Goal: Task Accomplishment & Management: Use online tool/utility

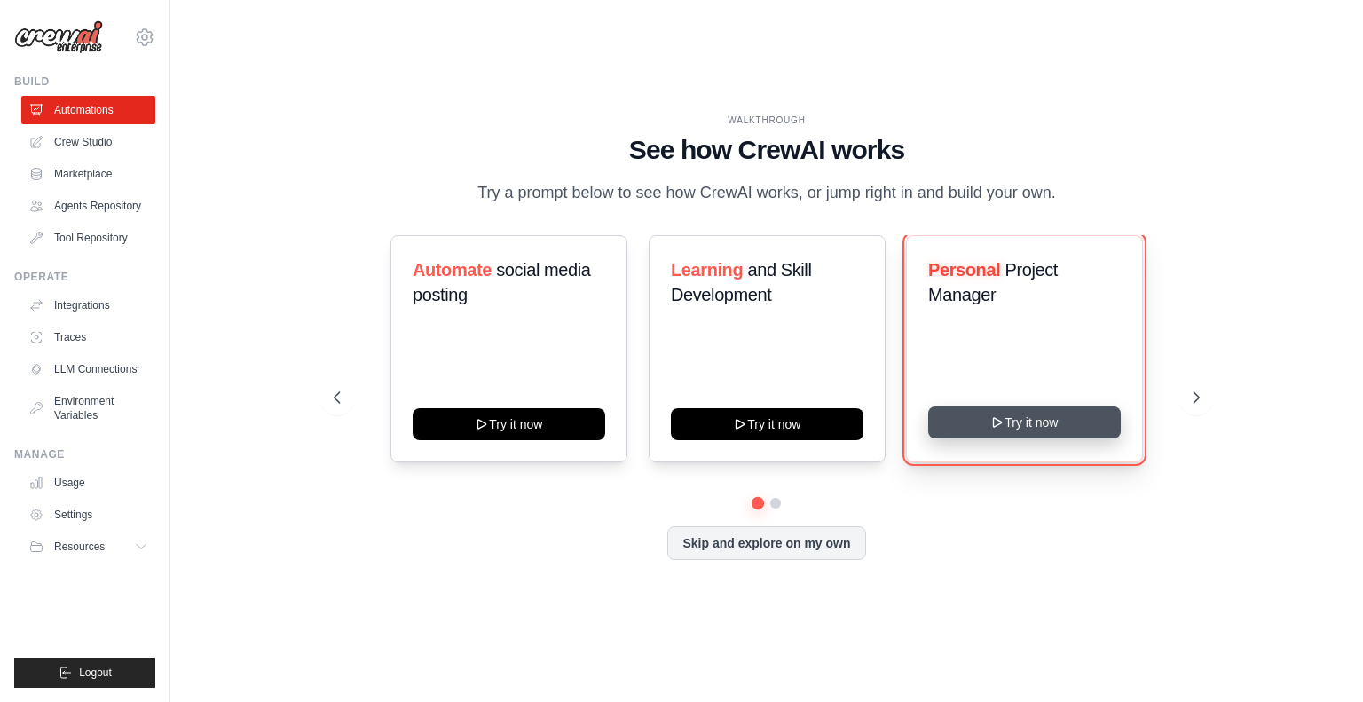
click at [1025, 421] on button "Try it now" at bounding box center [1024, 422] width 193 height 32
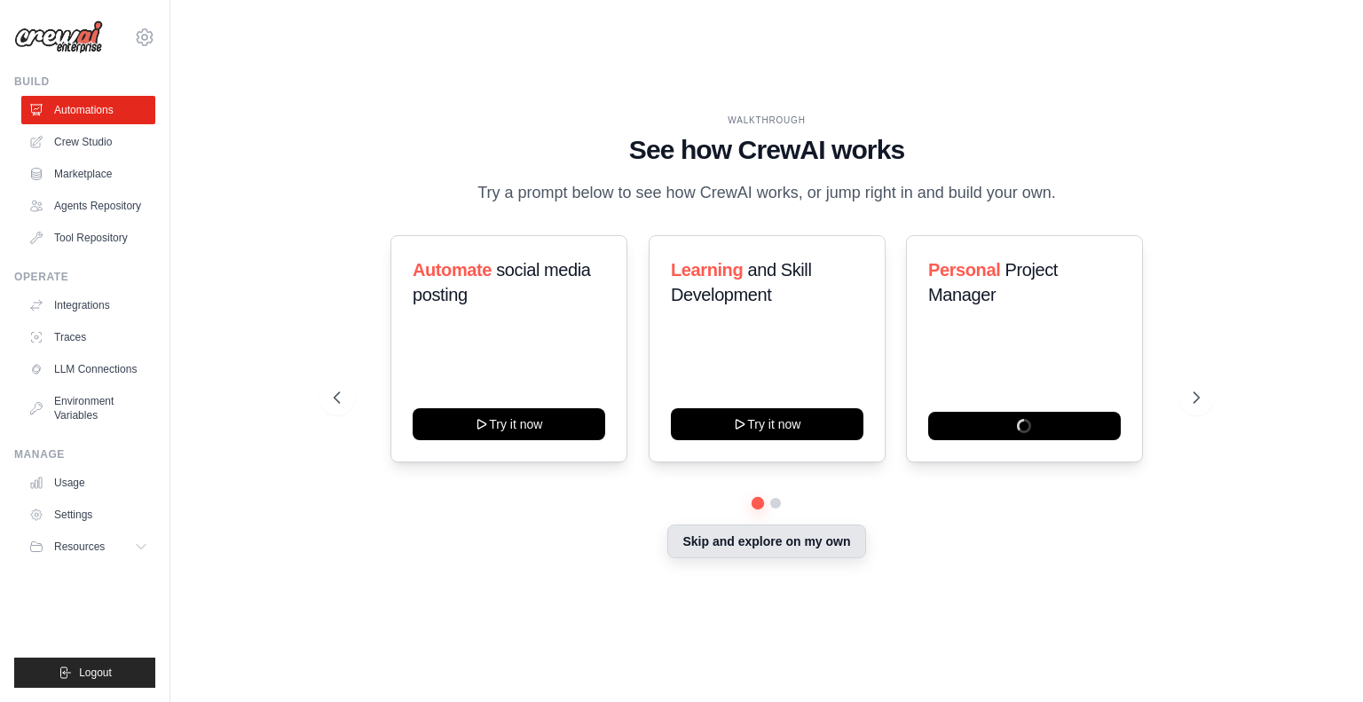
click at [757, 543] on button "Skip and explore on my own" at bounding box center [766, 542] width 198 height 34
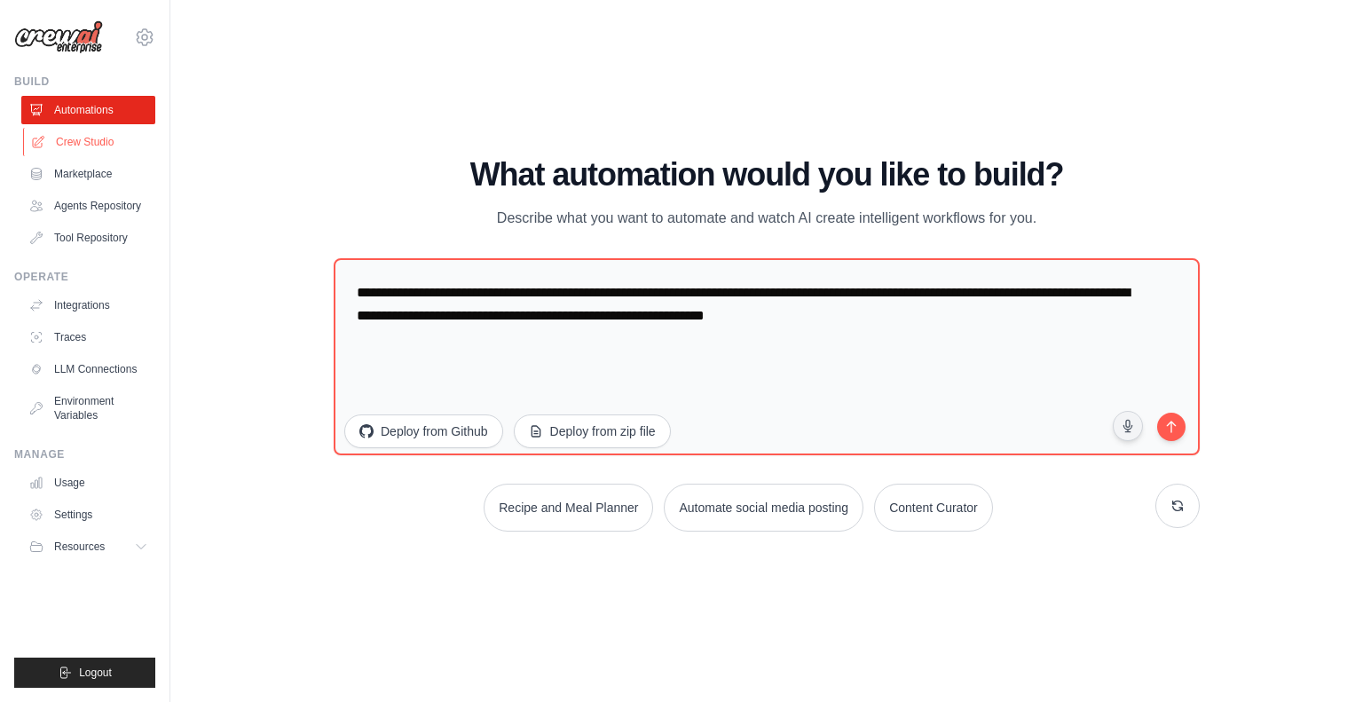
click at [73, 146] on link "Crew Studio" at bounding box center [90, 142] width 134 height 28
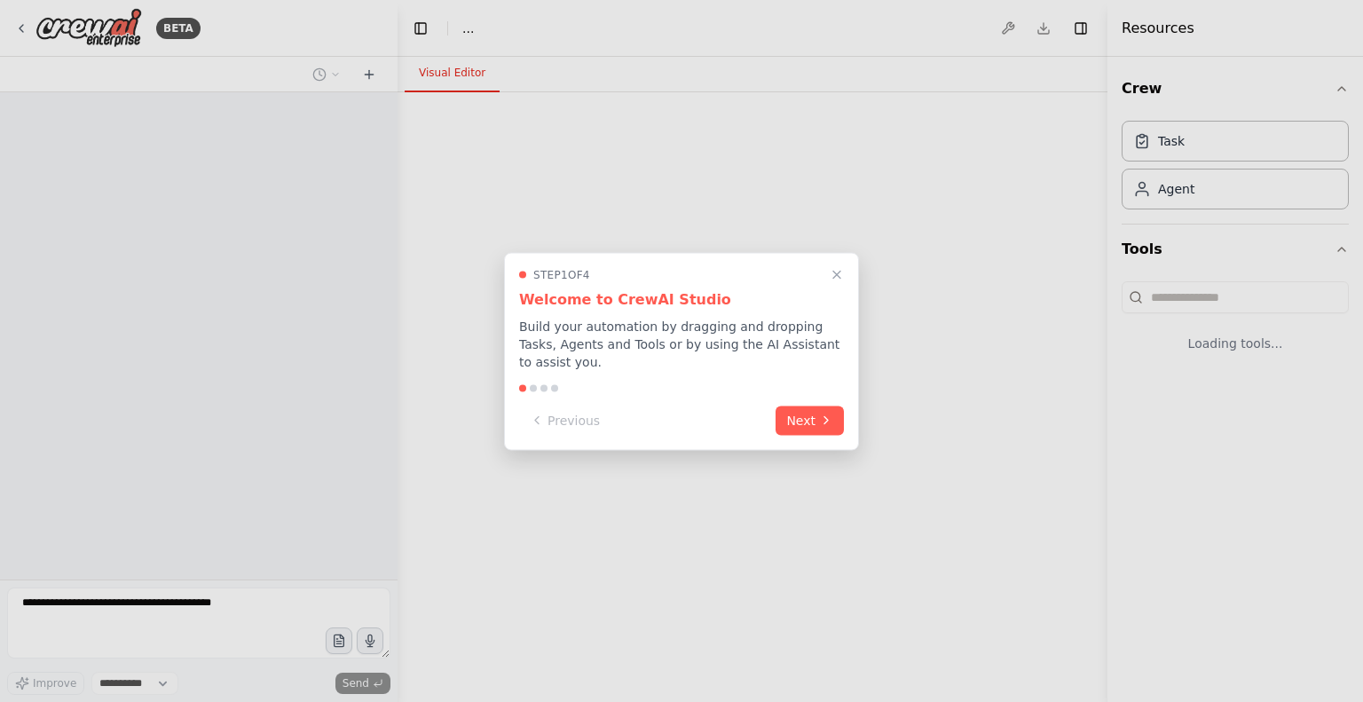
select select "****"
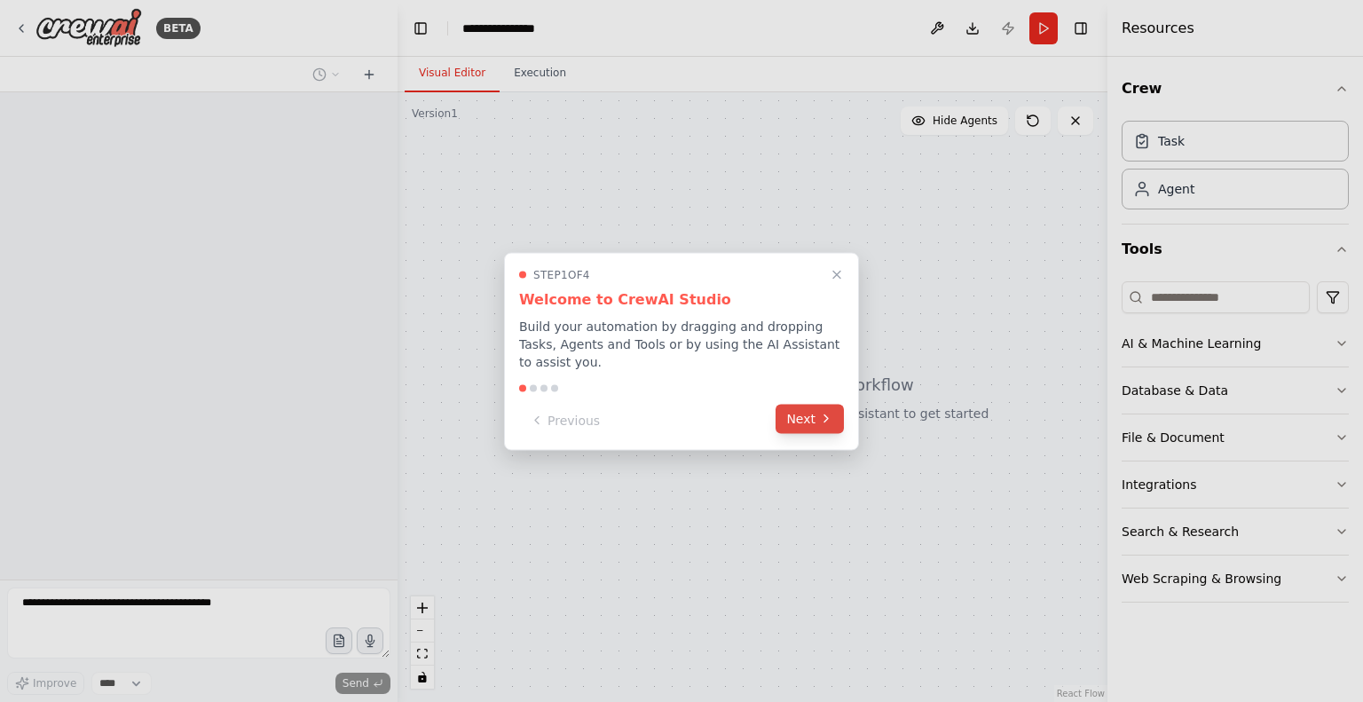
click at [819, 412] on icon at bounding box center [826, 419] width 14 height 14
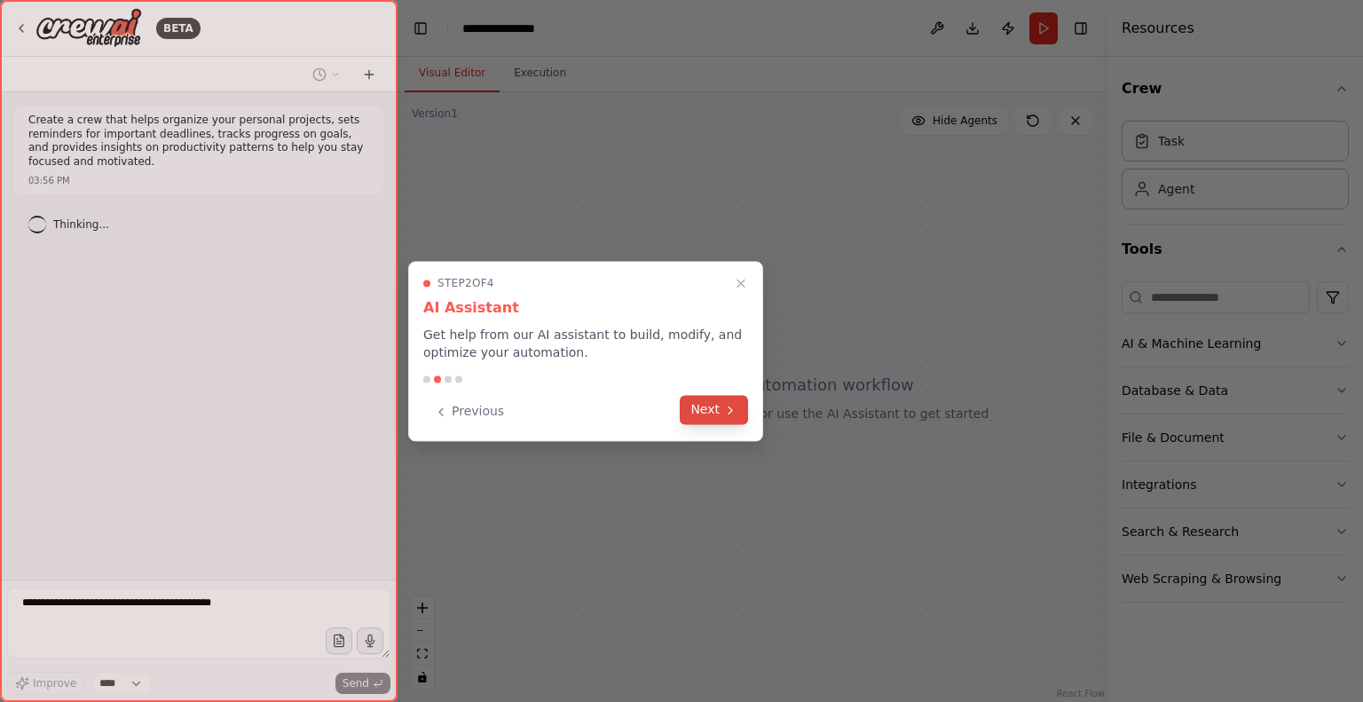
click at [727, 417] on button "Next" at bounding box center [714, 409] width 68 height 29
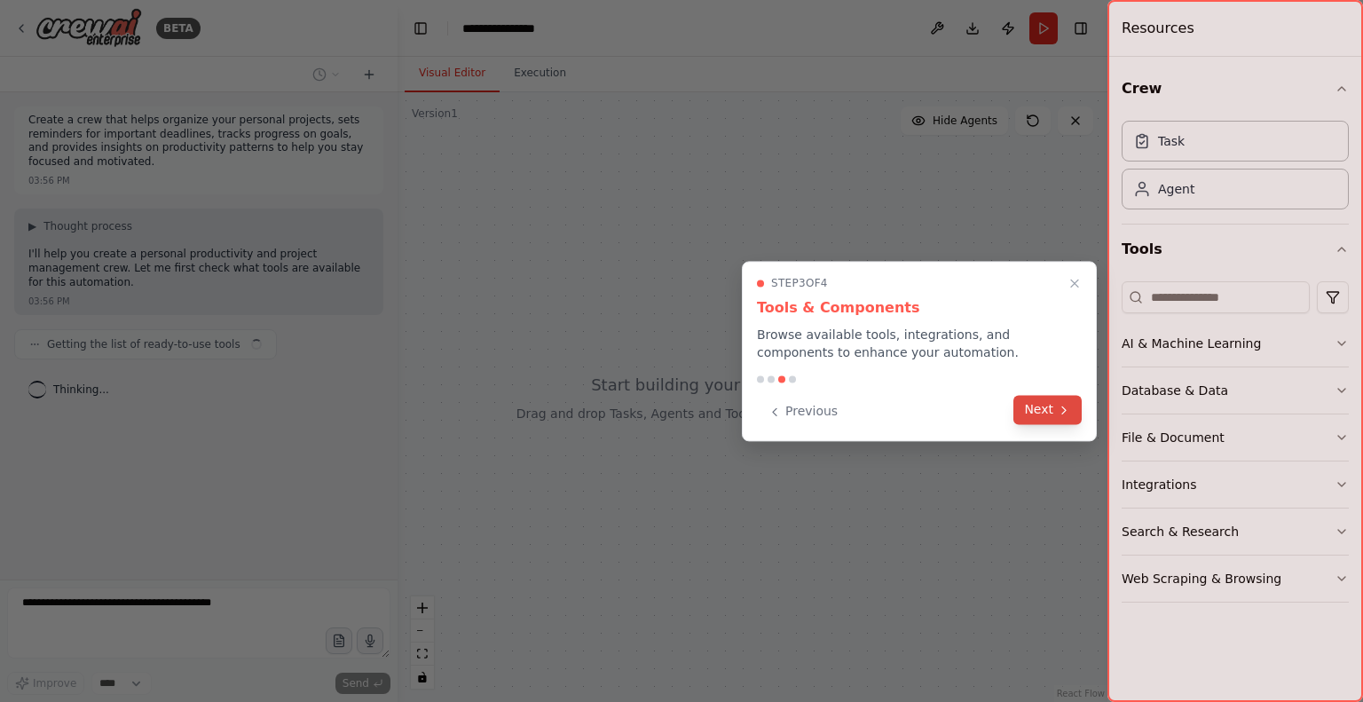
click at [1029, 411] on button "Next" at bounding box center [1048, 409] width 68 height 29
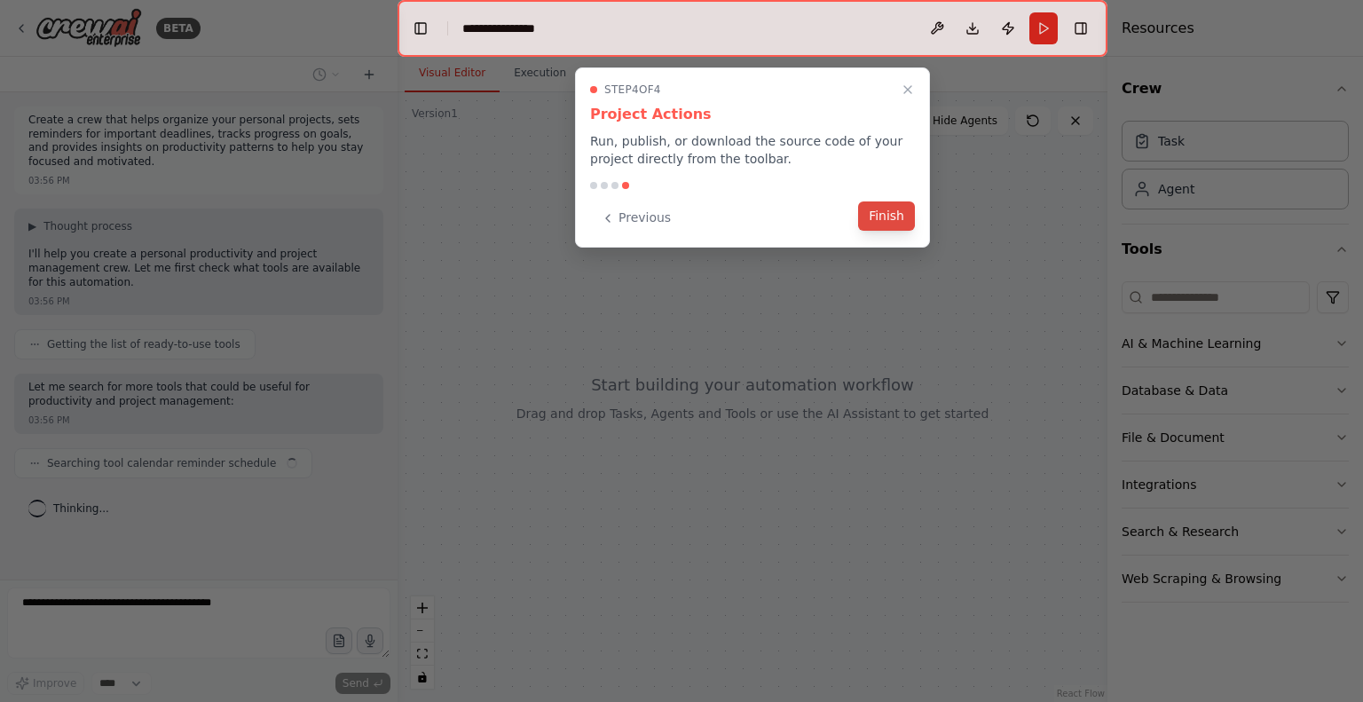
click at [883, 223] on button "Finish" at bounding box center [886, 215] width 57 height 29
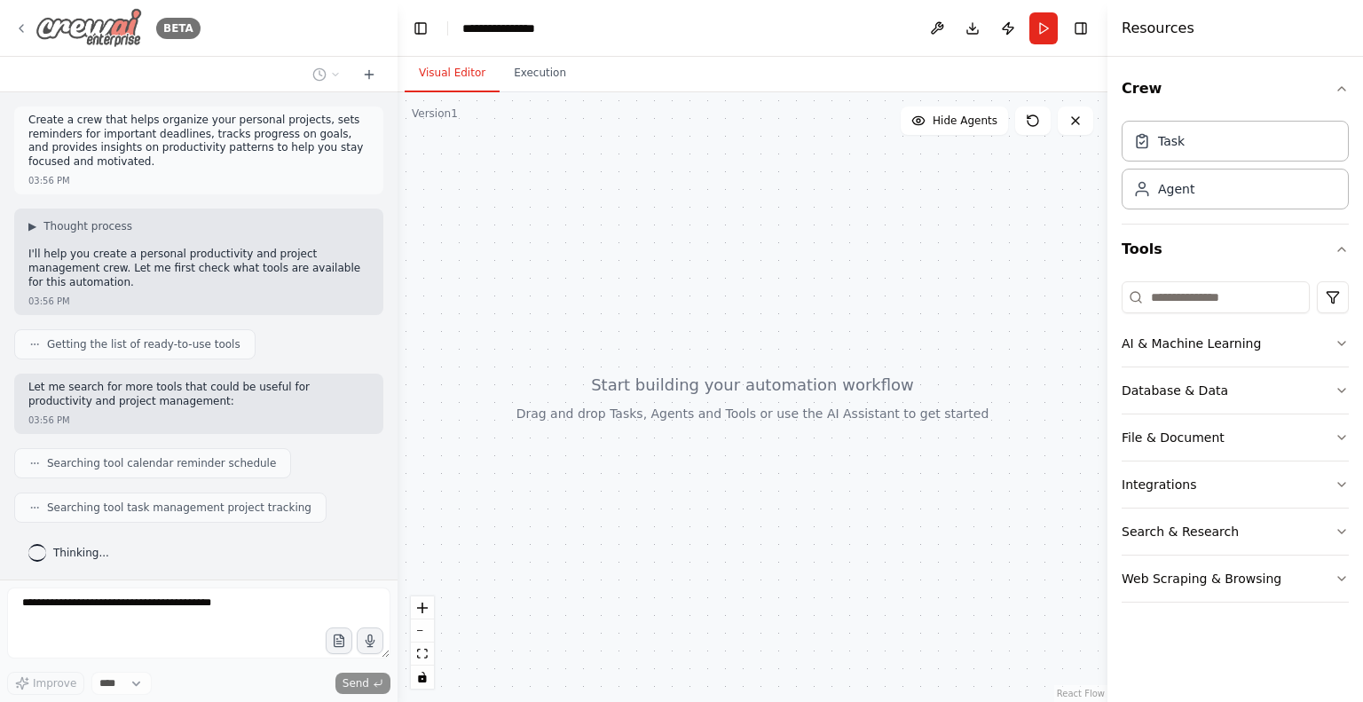
click at [19, 30] on icon at bounding box center [21, 28] width 14 height 14
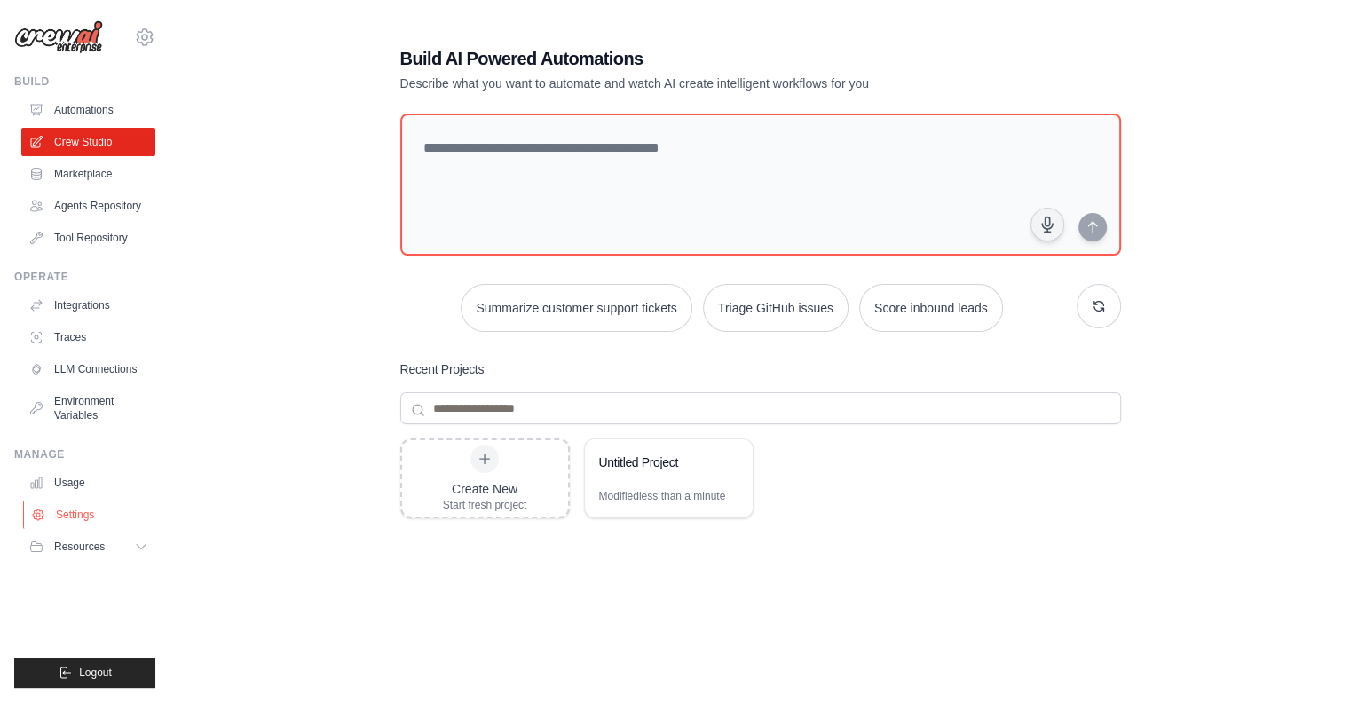
click at [89, 521] on link "Settings" at bounding box center [90, 515] width 134 height 28
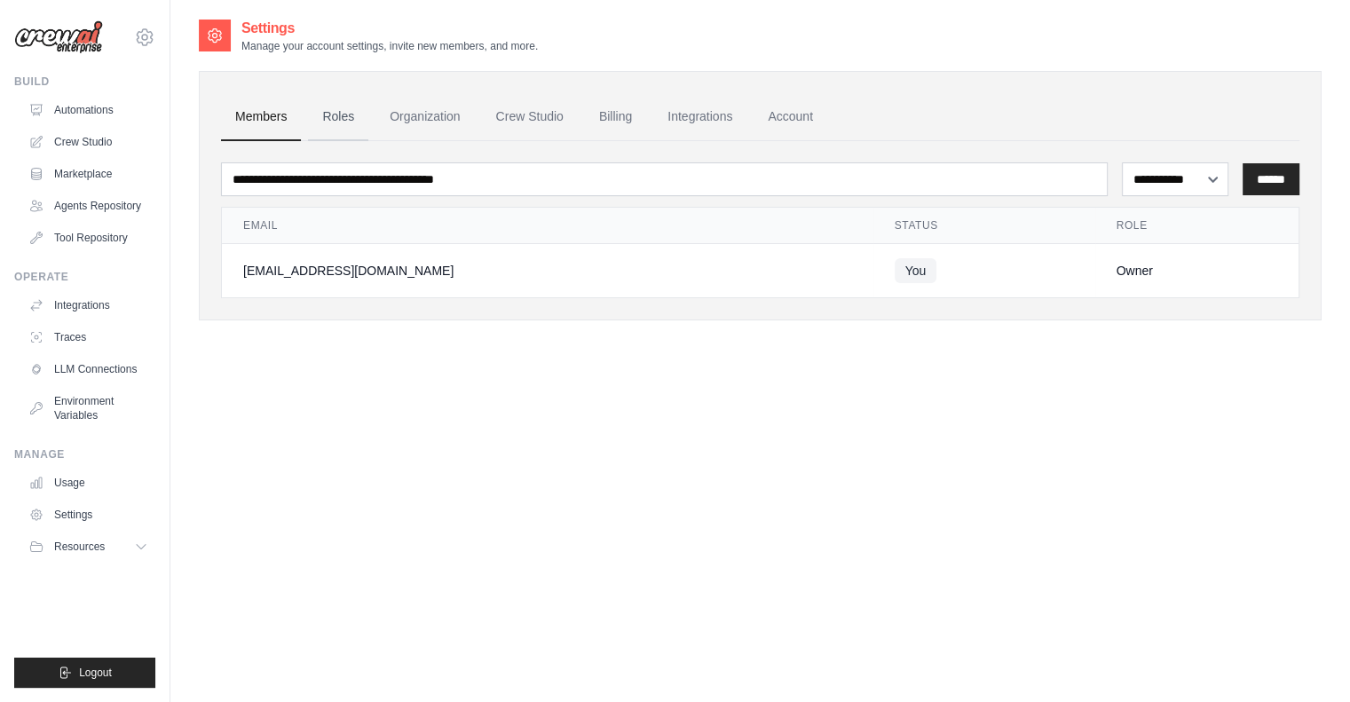
click at [338, 115] on link "Roles" at bounding box center [338, 117] width 60 height 48
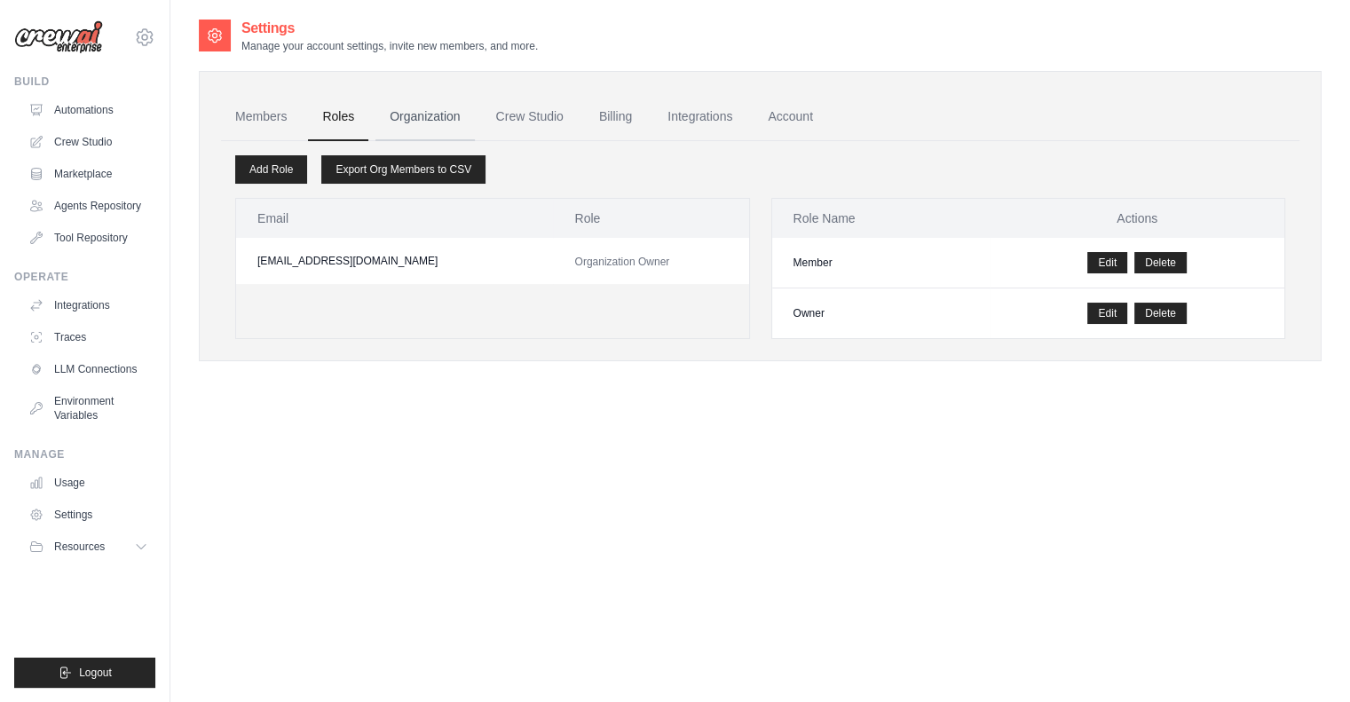
click at [414, 119] on link "Organization" at bounding box center [424, 117] width 99 height 48
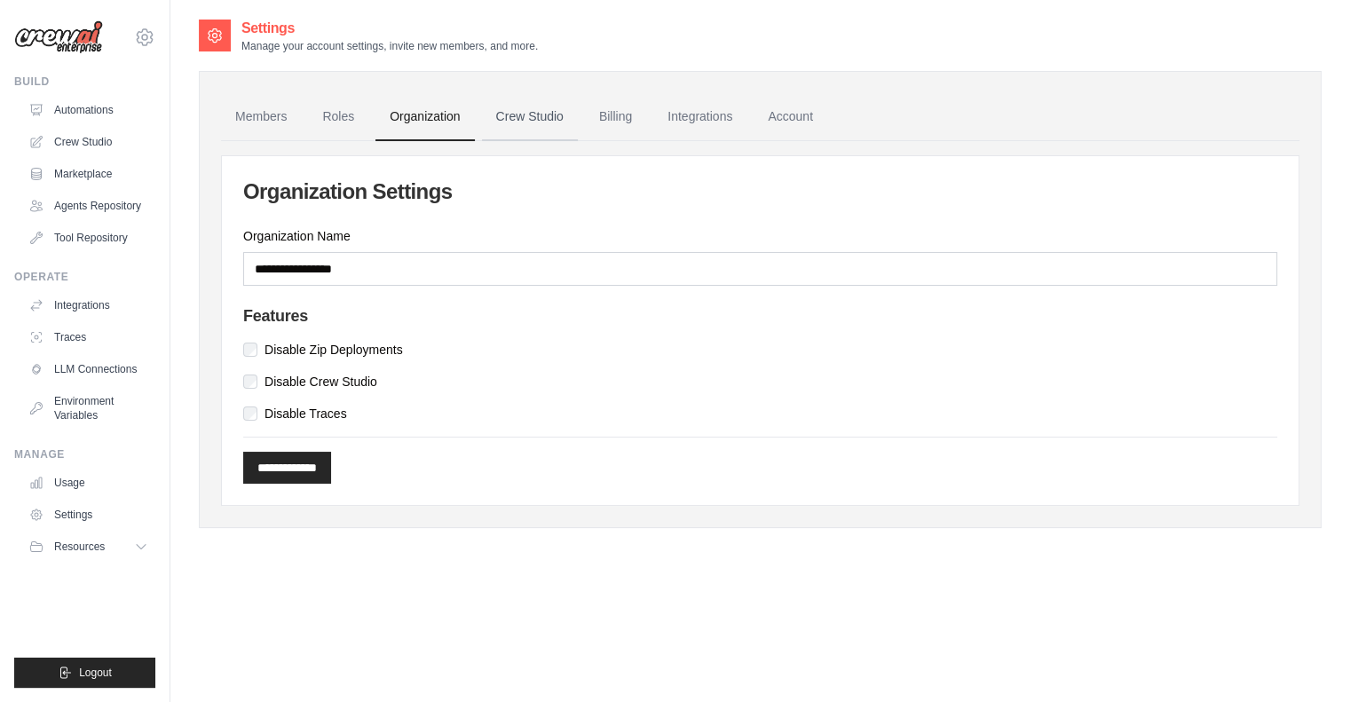
click at [532, 119] on link "Crew Studio" at bounding box center [530, 117] width 96 height 48
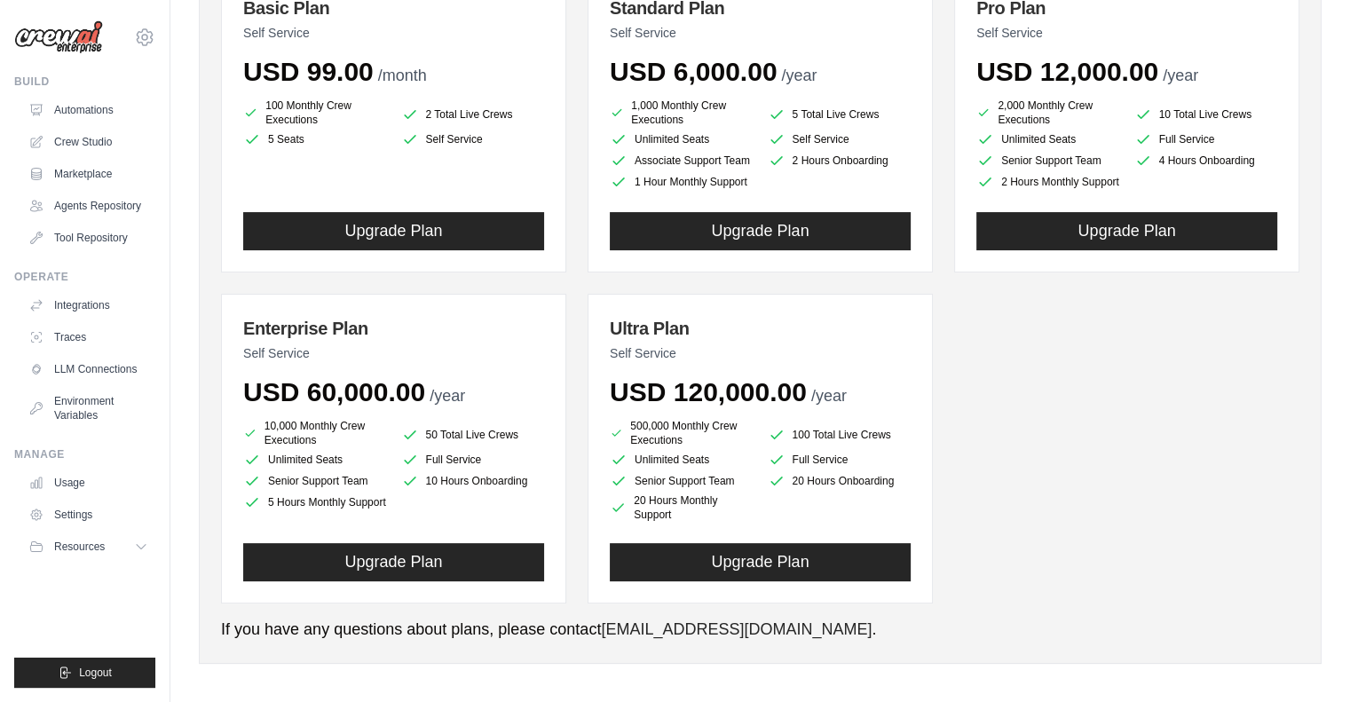
scroll to position [278, 0]
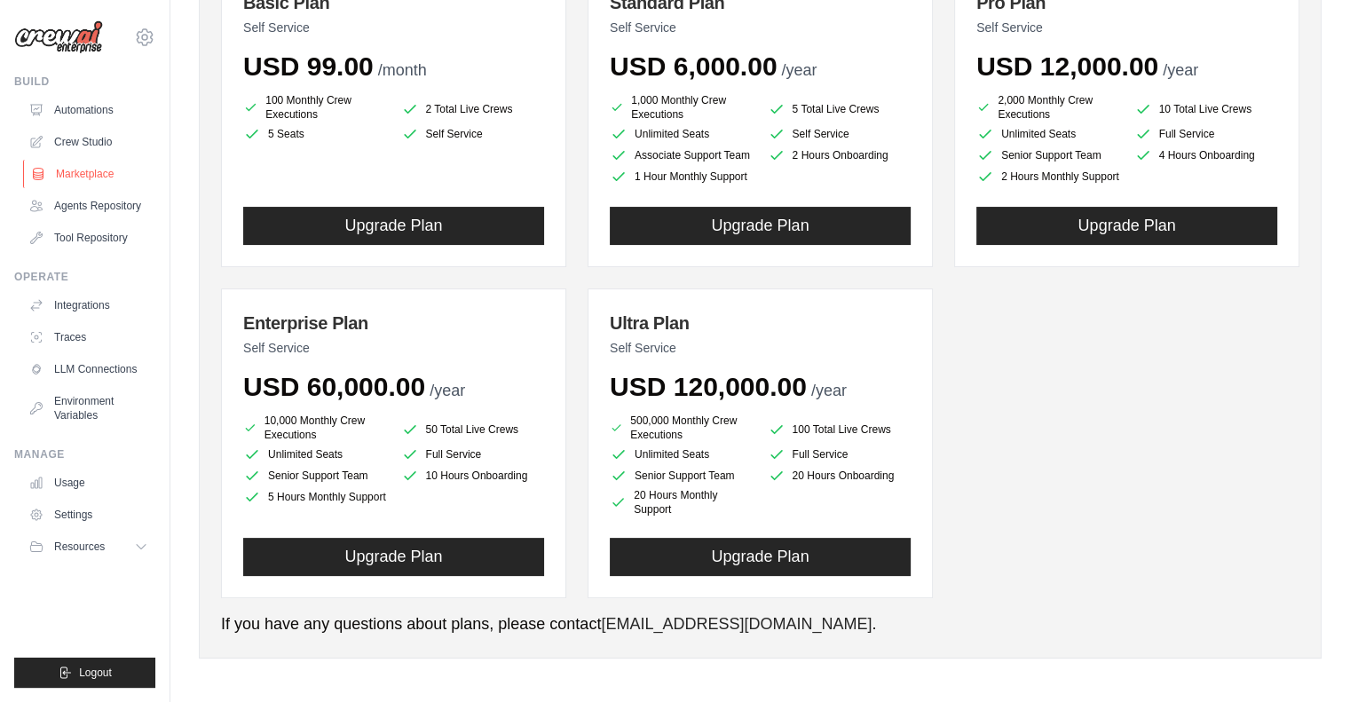
click at [82, 178] on link "Marketplace" at bounding box center [90, 174] width 134 height 28
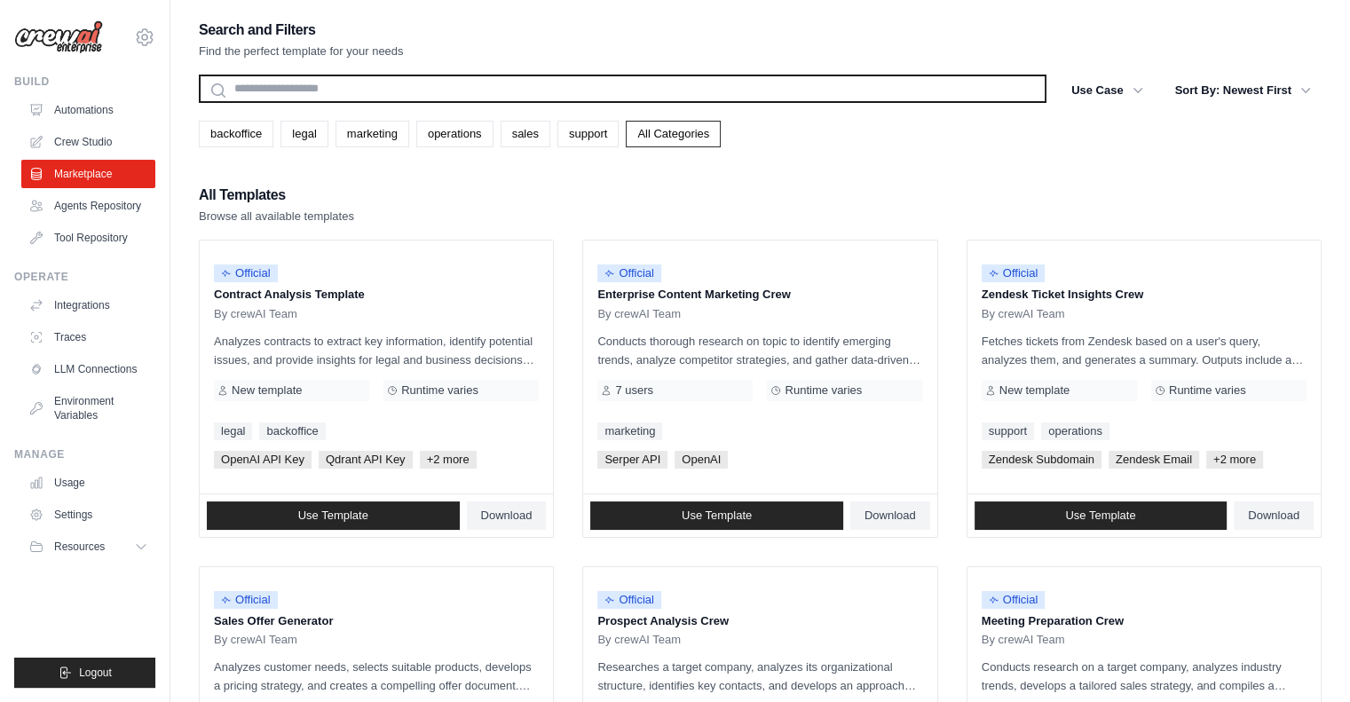
click at [509, 91] on input "text" at bounding box center [623, 89] width 848 height 28
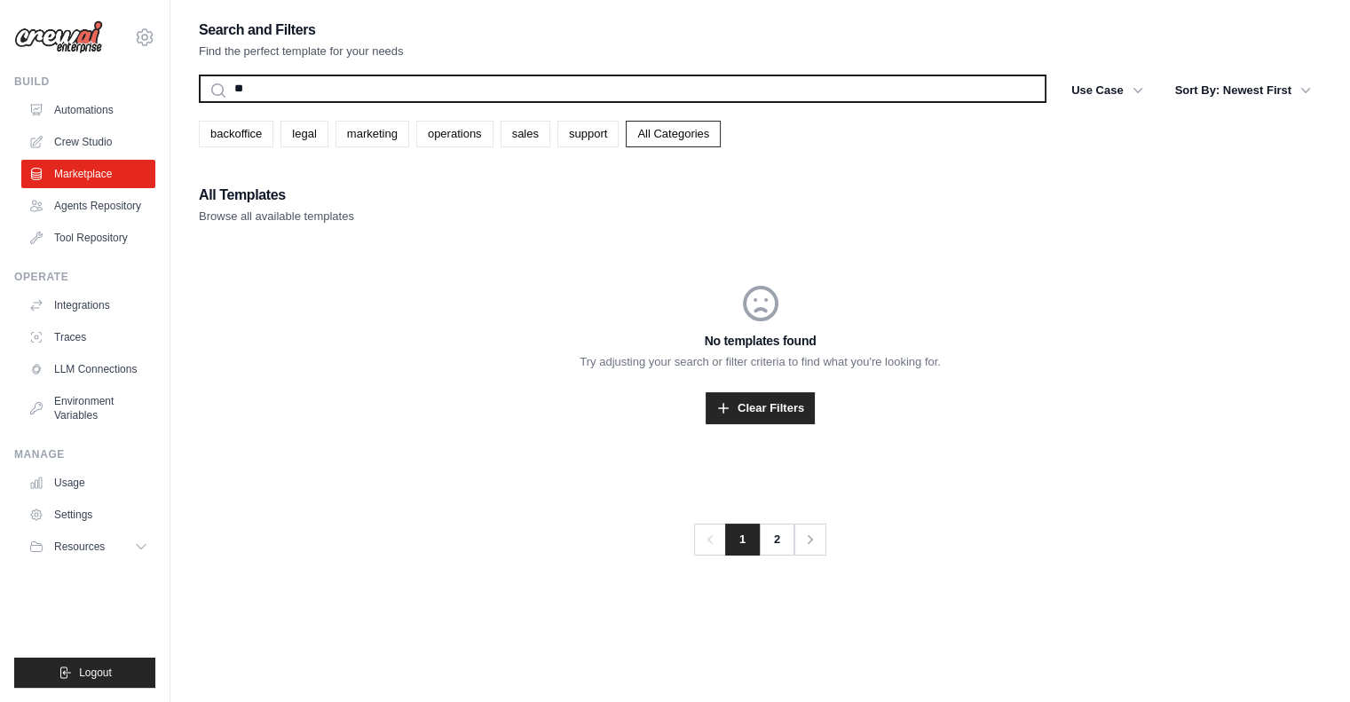
type input "*"
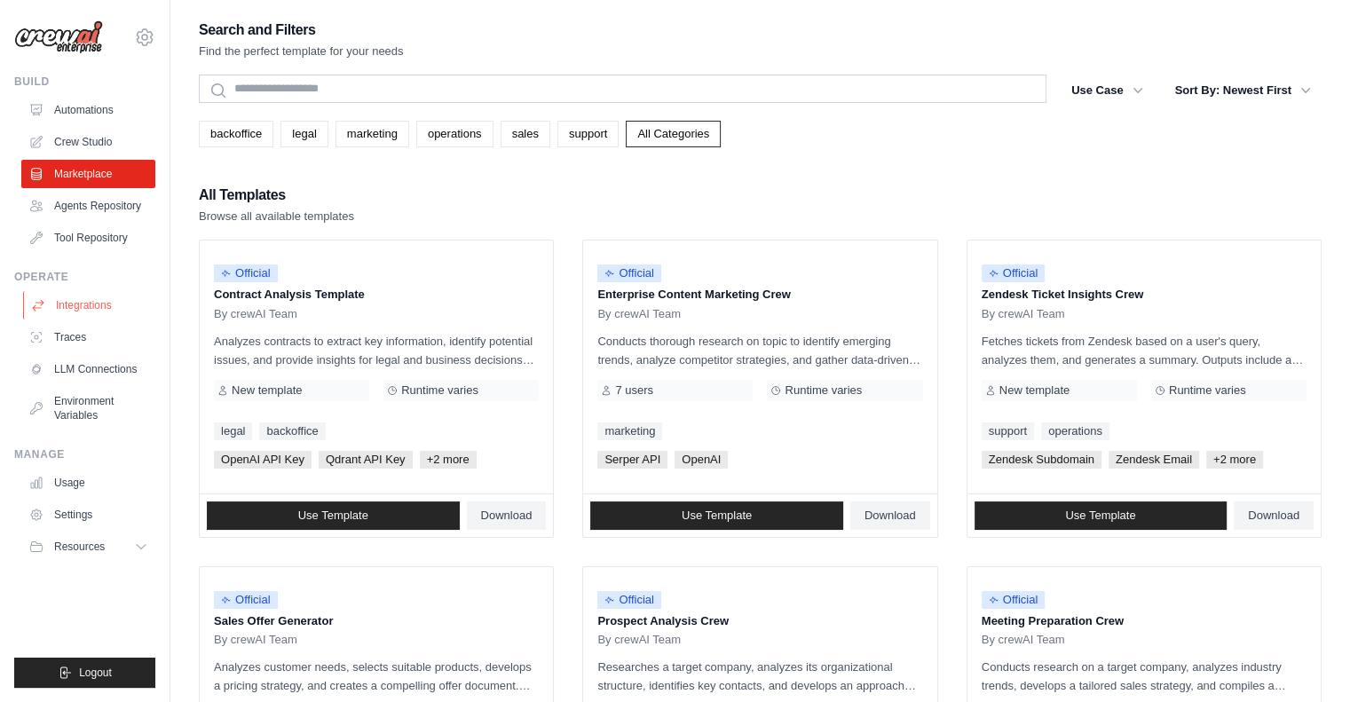
click at [111, 294] on link "Integrations" at bounding box center [90, 305] width 134 height 28
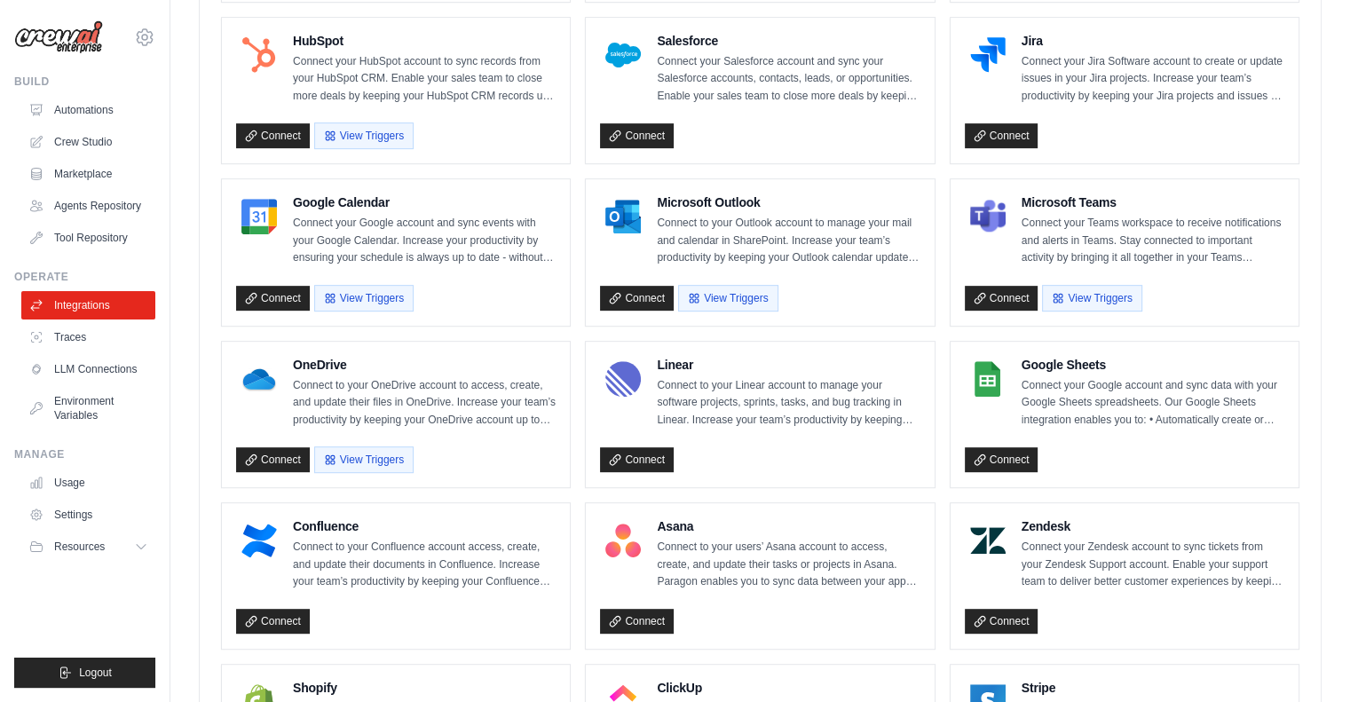
scroll to position [710, 0]
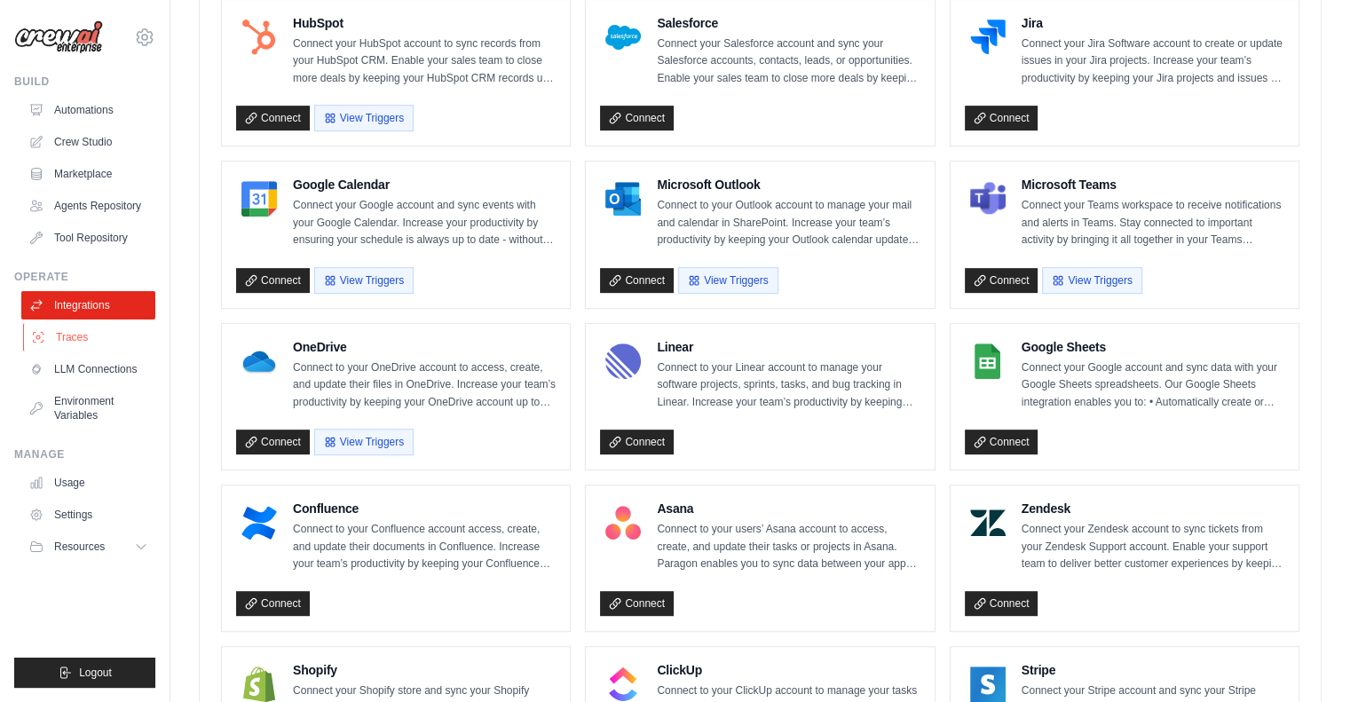
click at [77, 333] on link "Traces" at bounding box center [90, 337] width 134 height 28
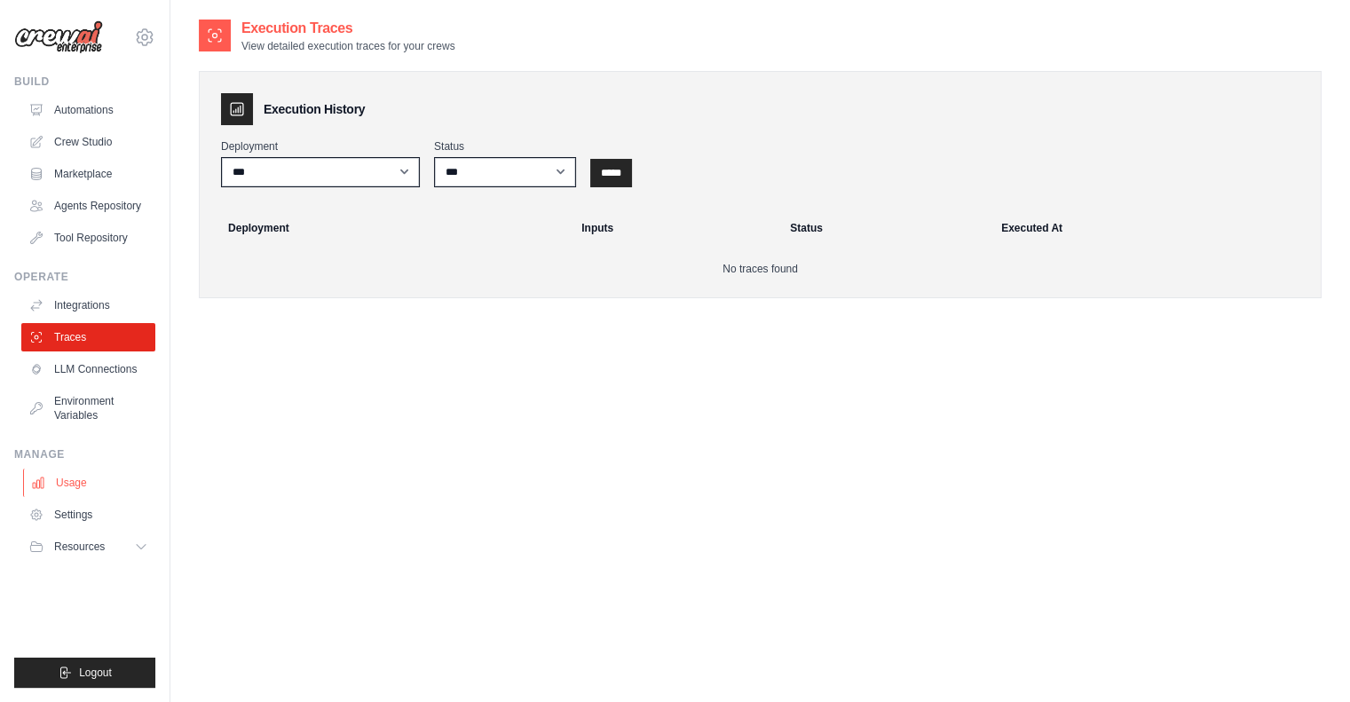
click at [67, 488] on link "Usage" at bounding box center [90, 483] width 134 height 28
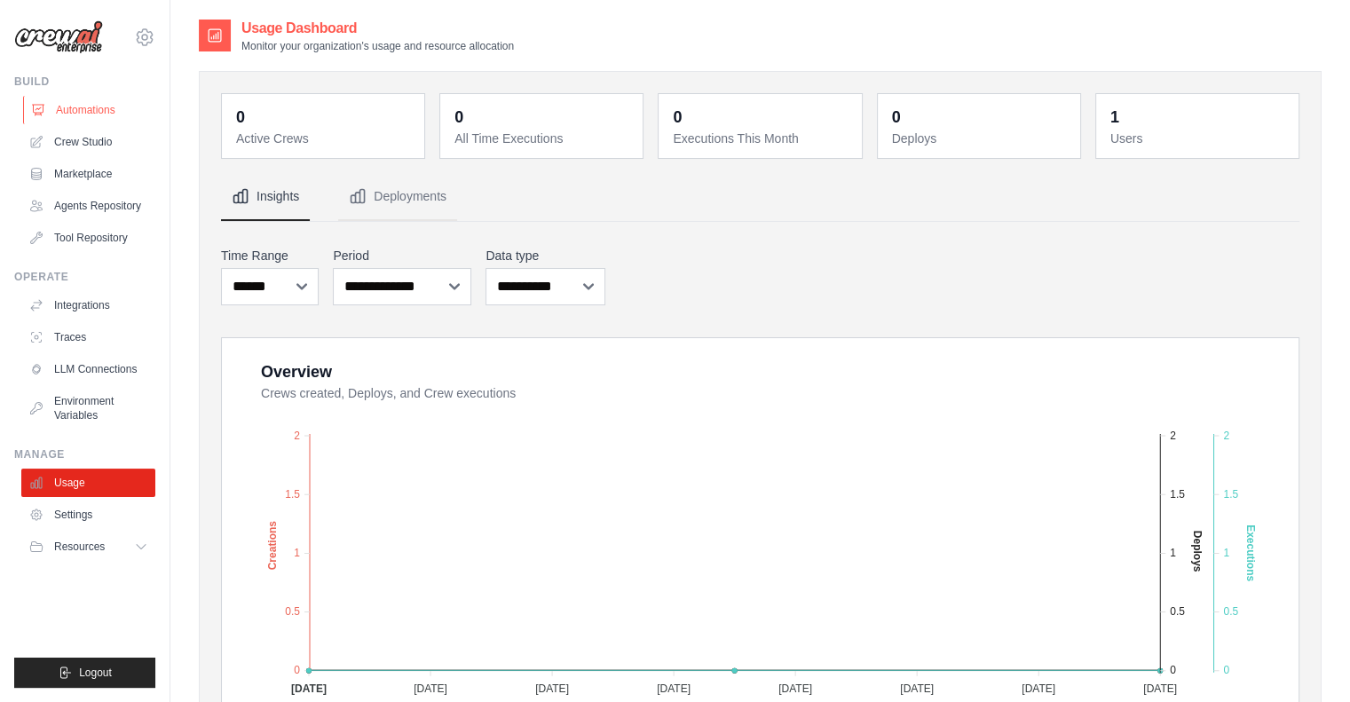
click at [83, 116] on link "Automations" at bounding box center [90, 110] width 134 height 28
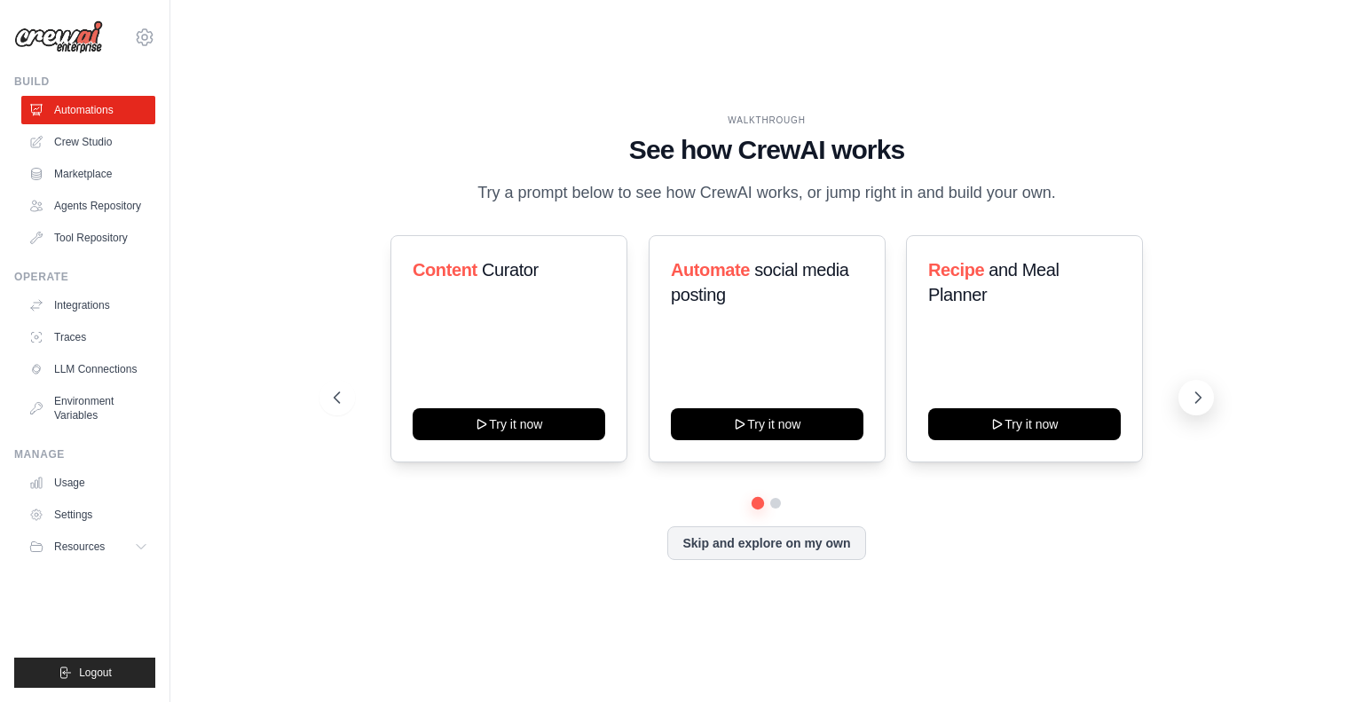
click at [1198, 396] on icon at bounding box center [1198, 398] width 18 height 18
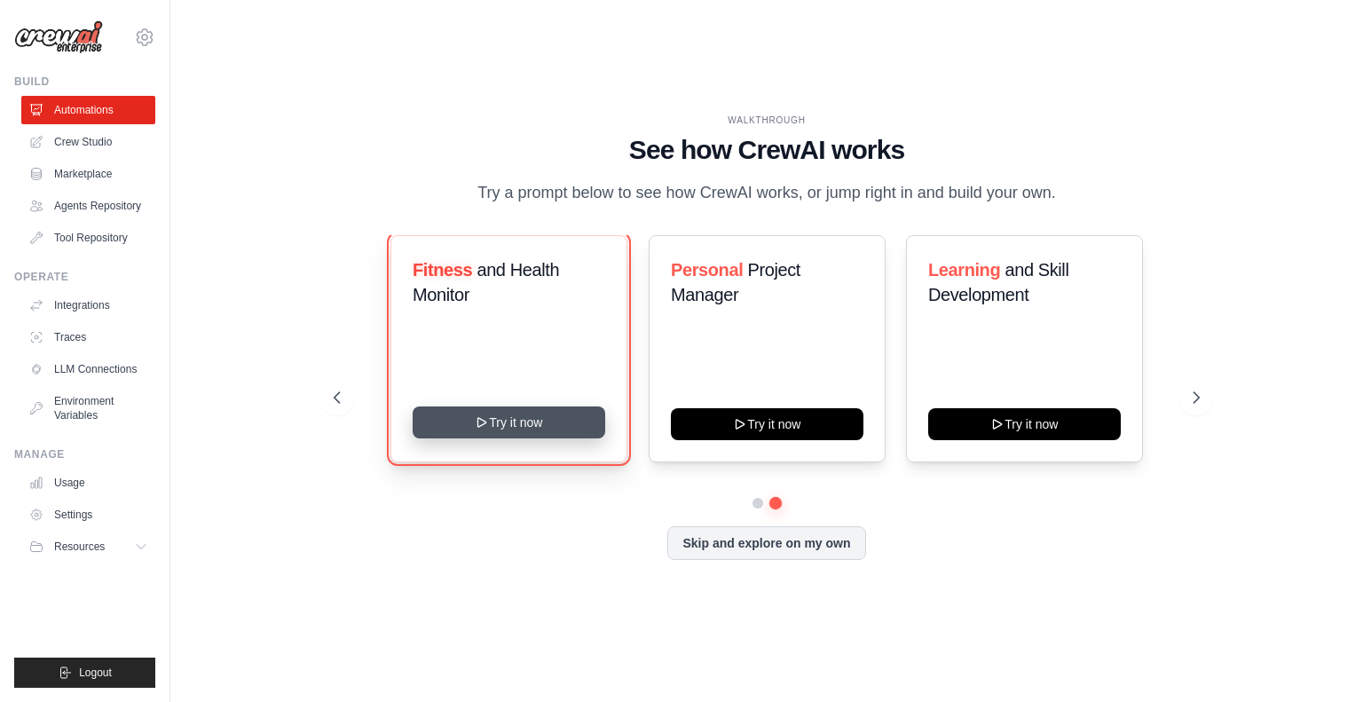
click at [530, 431] on button "Try it now" at bounding box center [509, 422] width 193 height 32
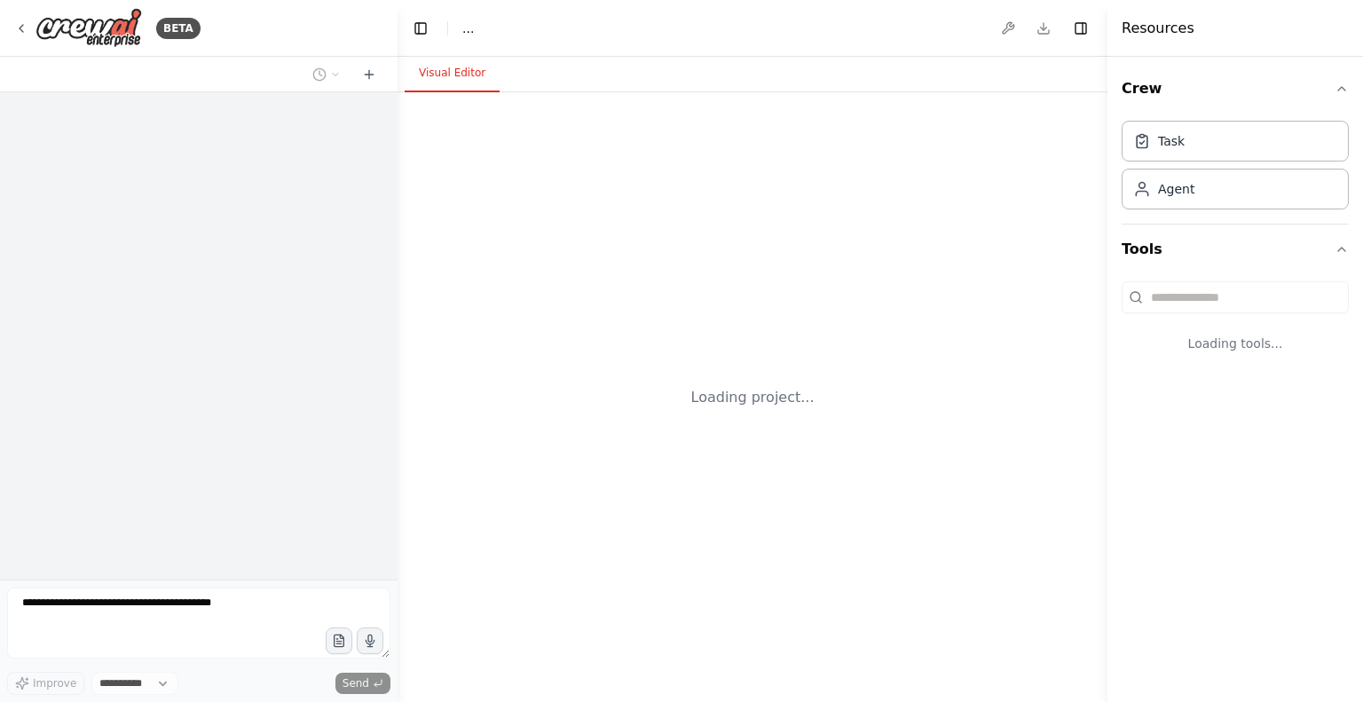
select select "****"
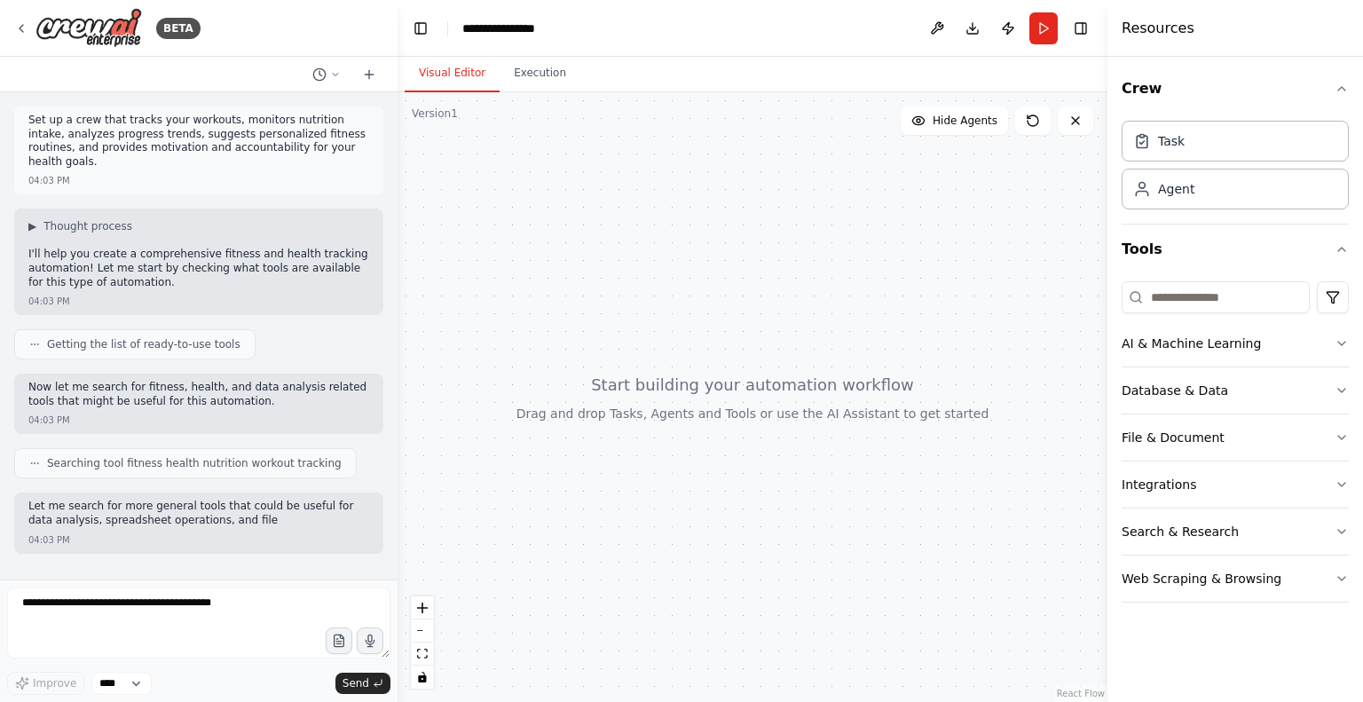
scroll to position [61, 0]
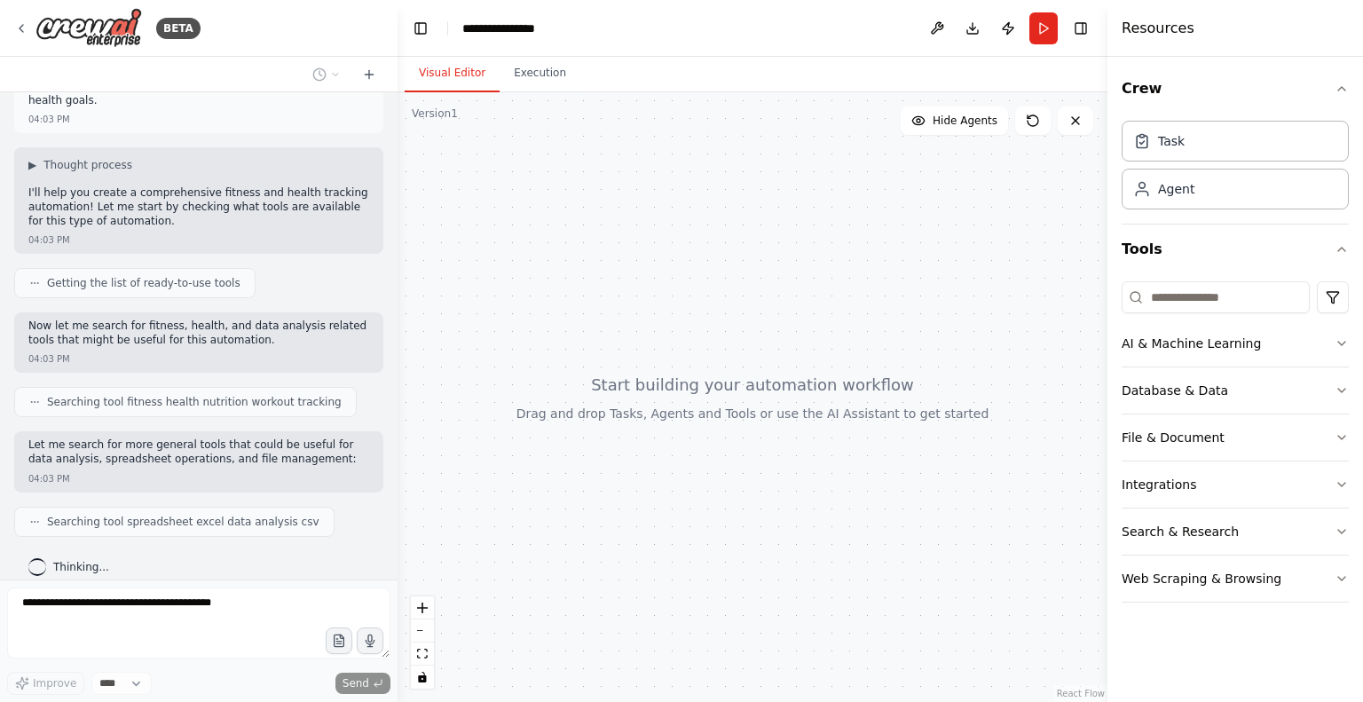
click at [685, 409] on div at bounding box center [753, 397] width 710 height 610
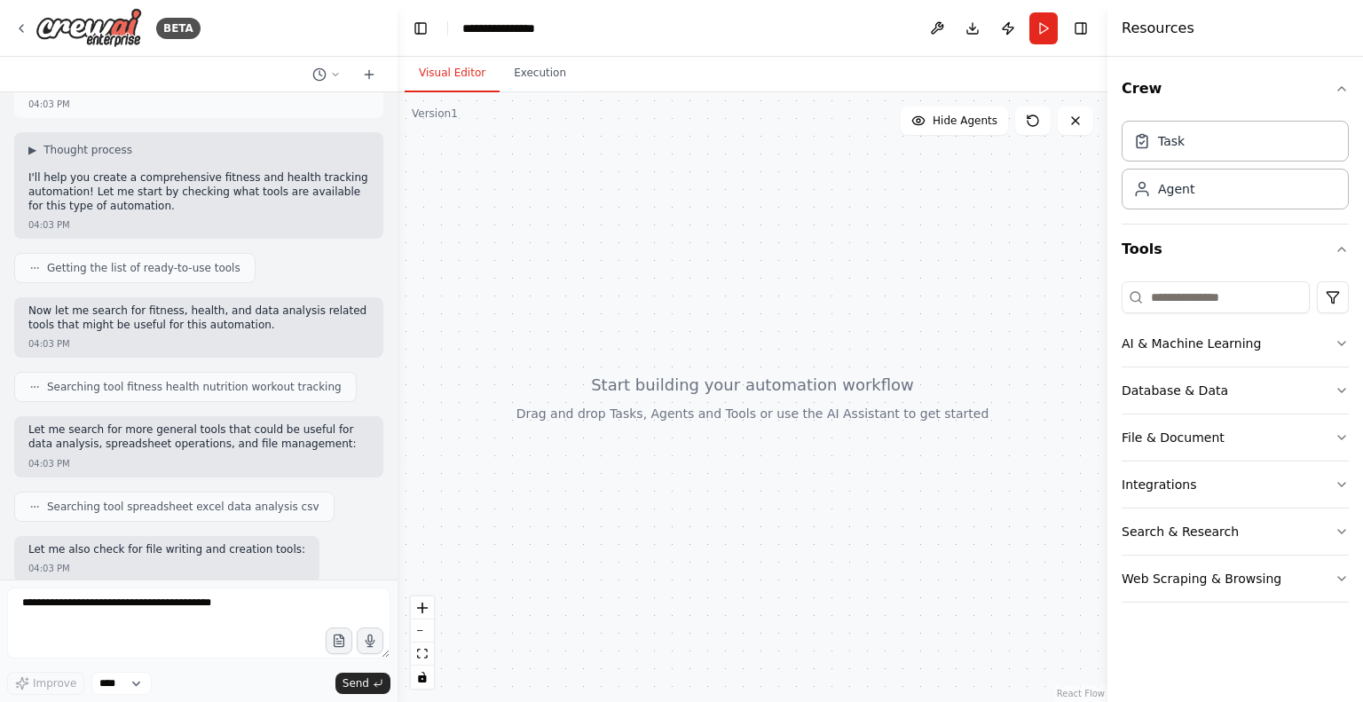
scroll to position [167, 0]
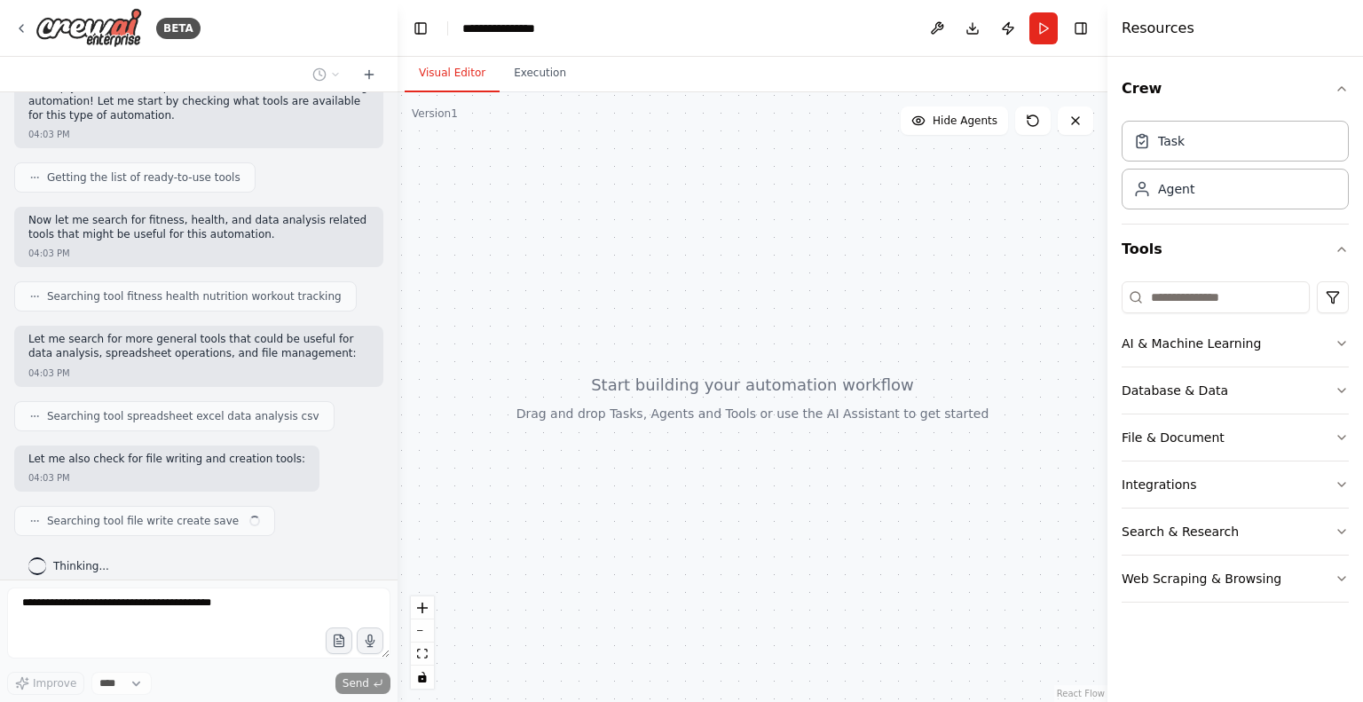
drag, startPoint x: 625, startPoint y: 345, endPoint x: 559, endPoint y: 217, distance: 143.7
click at [583, 339] on div at bounding box center [753, 397] width 710 height 610
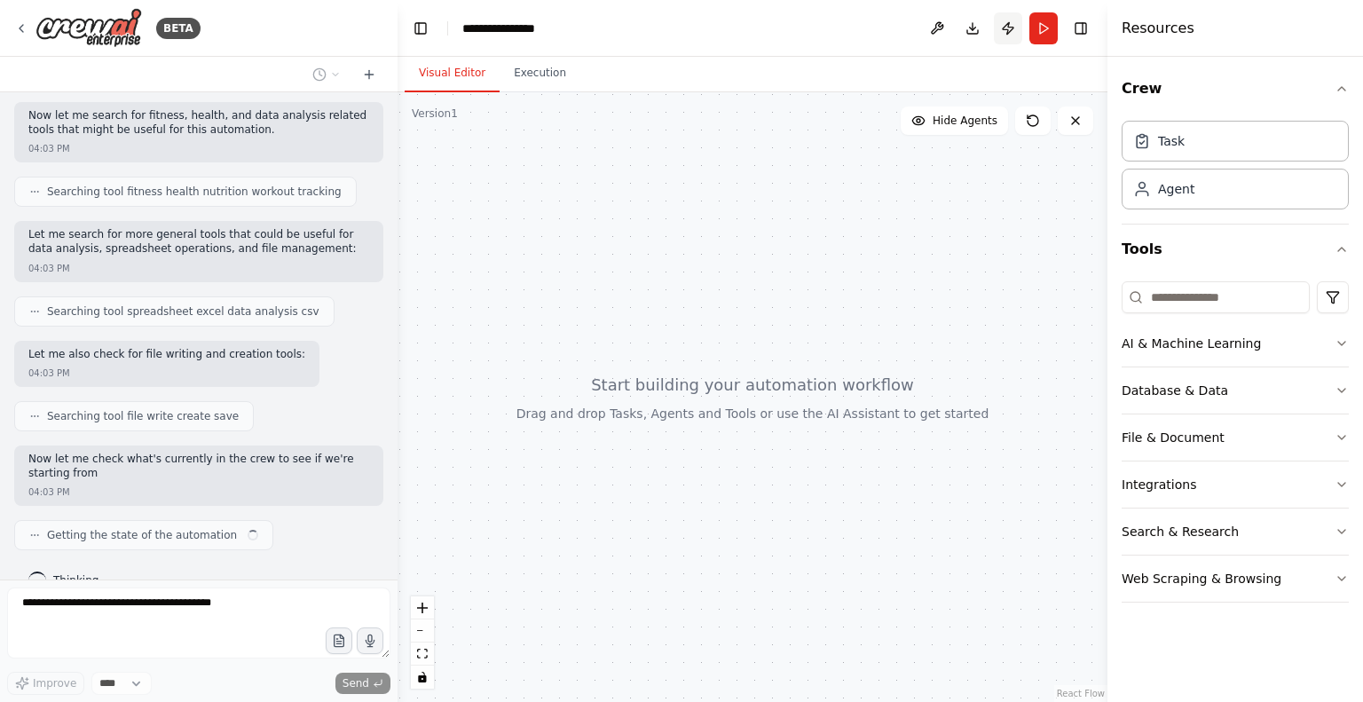
scroll to position [285, 0]
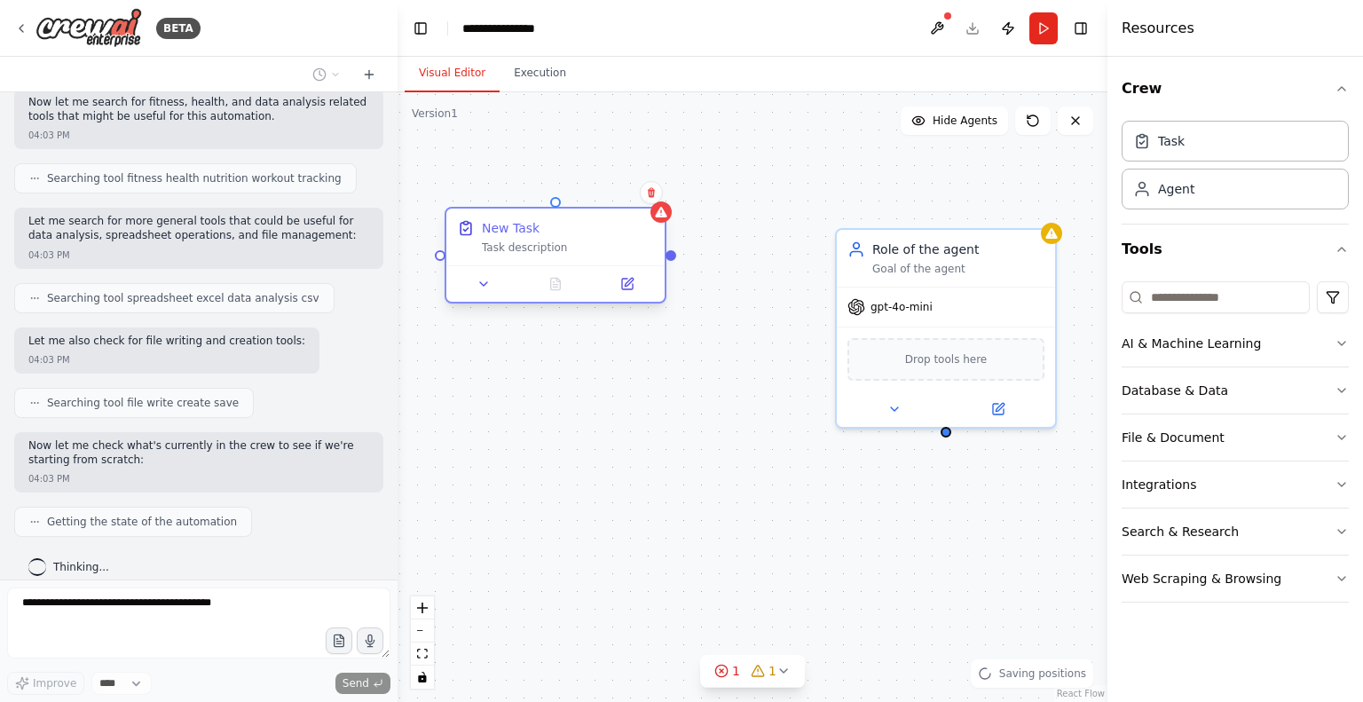
drag, startPoint x: 635, startPoint y: 260, endPoint x: 564, endPoint y: 240, distance: 73.9
click at [564, 241] on div "Task description" at bounding box center [568, 248] width 172 height 14
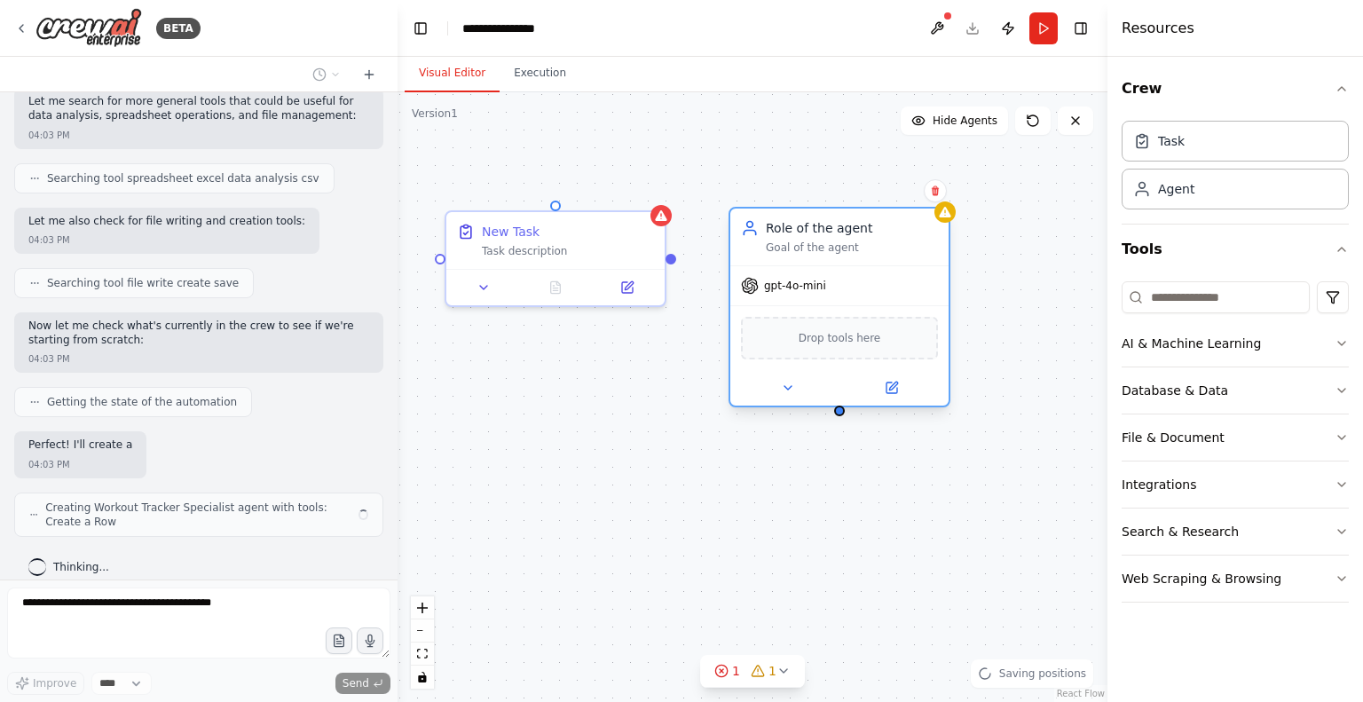
drag, startPoint x: 905, startPoint y: 291, endPoint x: 786, endPoint y: 272, distance: 120.4
click at [786, 272] on div "gpt-4o-mini" at bounding box center [839, 285] width 218 height 39
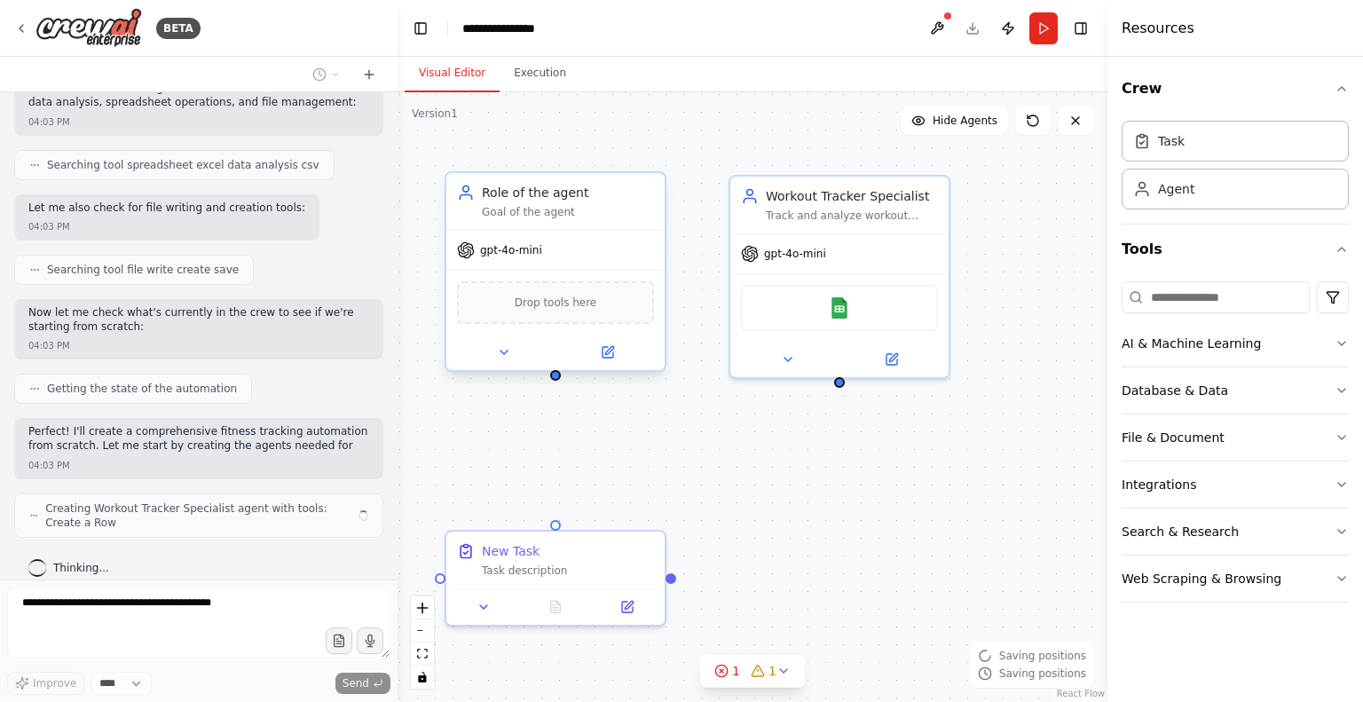
scroll to position [432, 0]
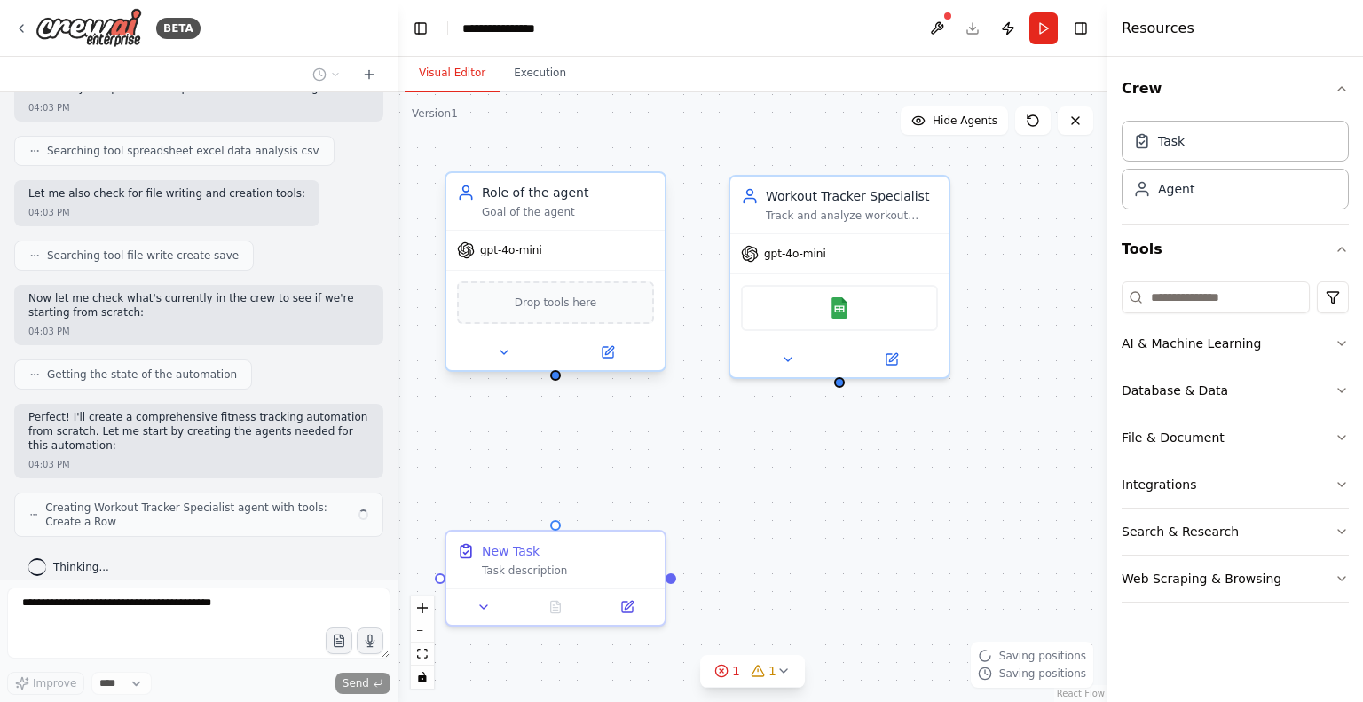
click at [550, 249] on div "gpt-4o-mini" at bounding box center [555, 250] width 218 height 39
click at [564, 308] on span "Drop tools here" at bounding box center [556, 303] width 83 height 18
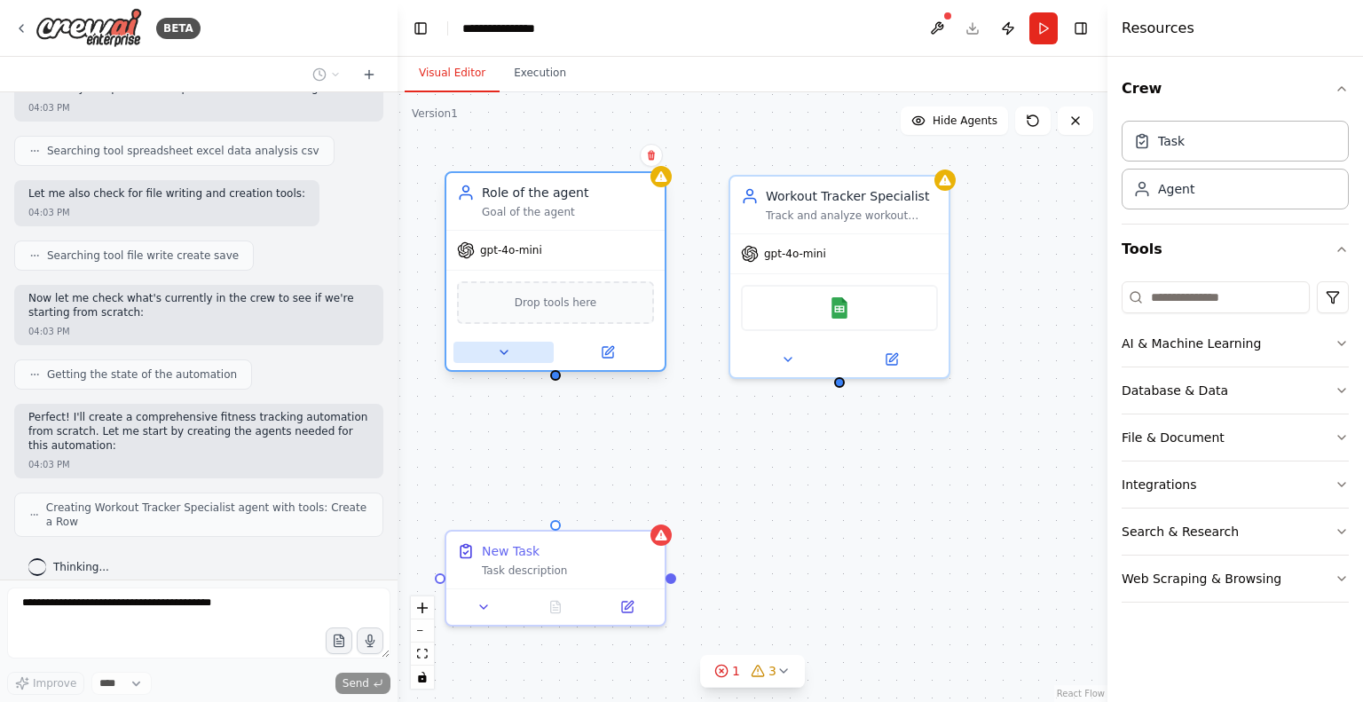
scroll to position [476, 0]
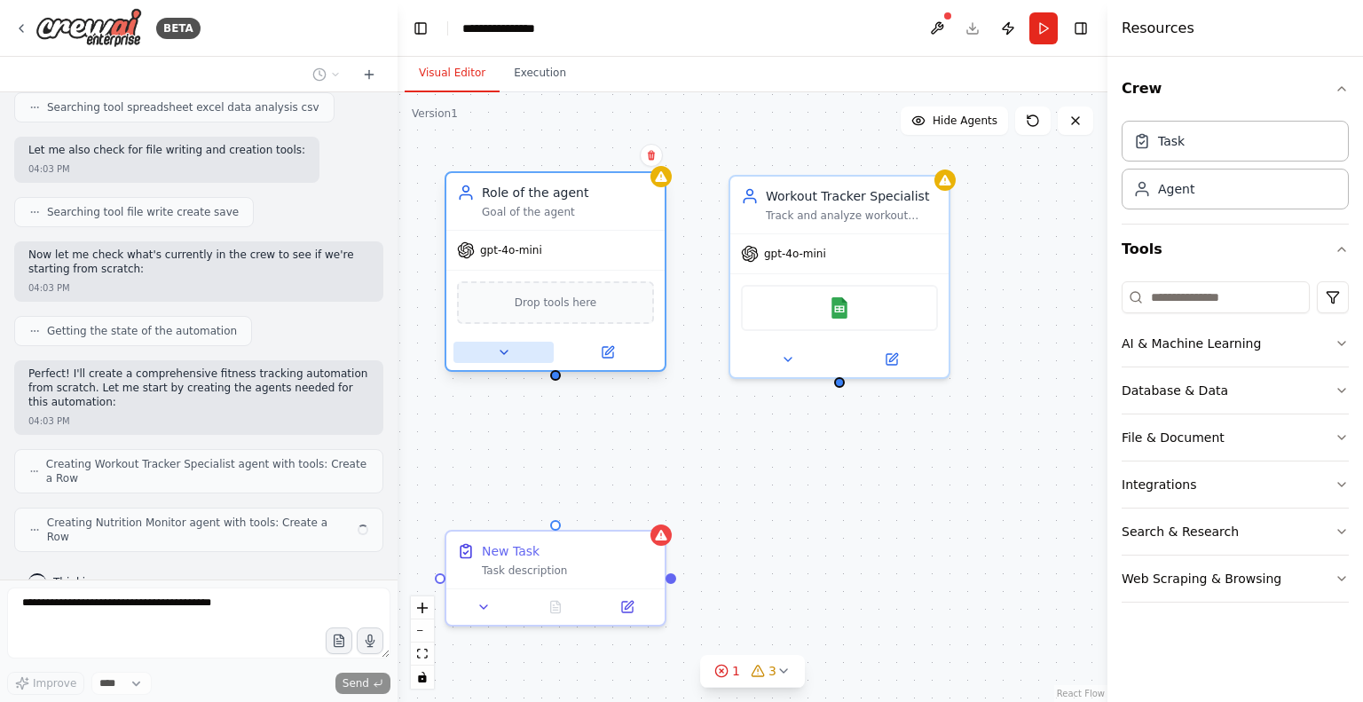
click at [505, 360] on button at bounding box center [504, 352] width 100 height 21
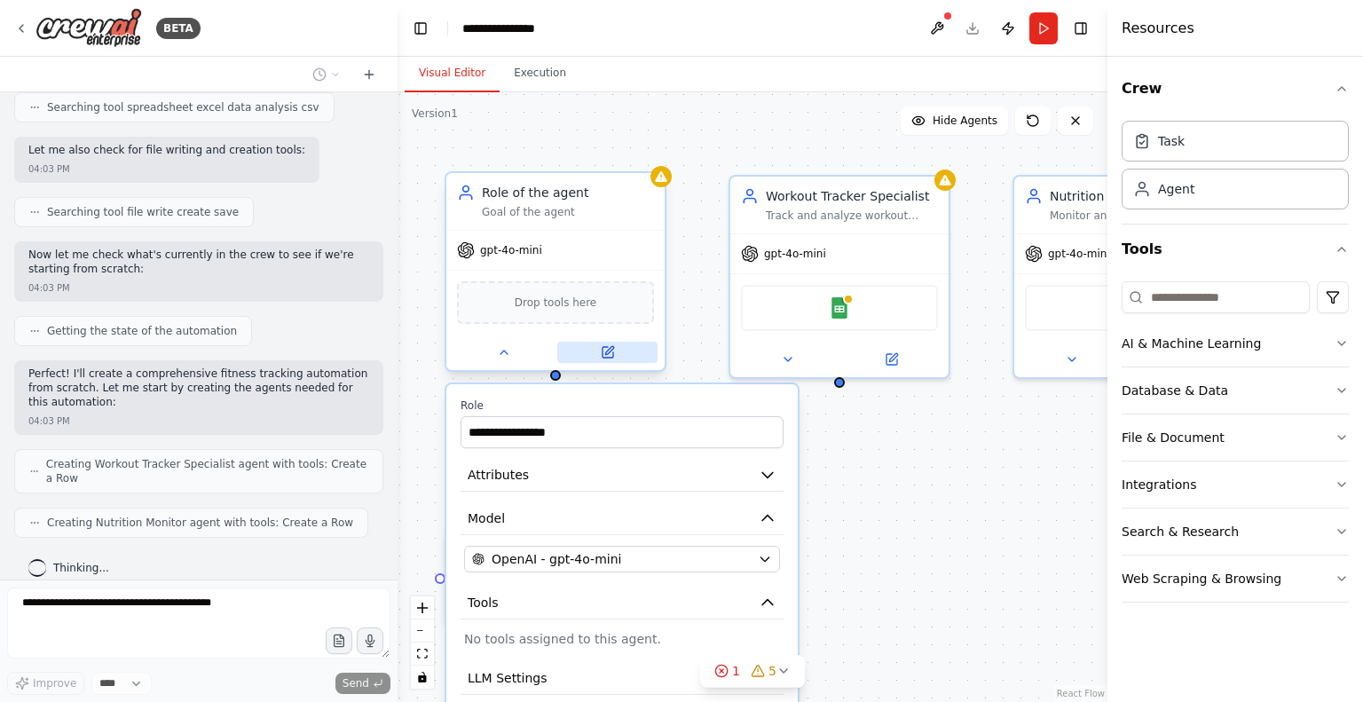
click at [618, 353] on button at bounding box center [607, 352] width 100 height 21
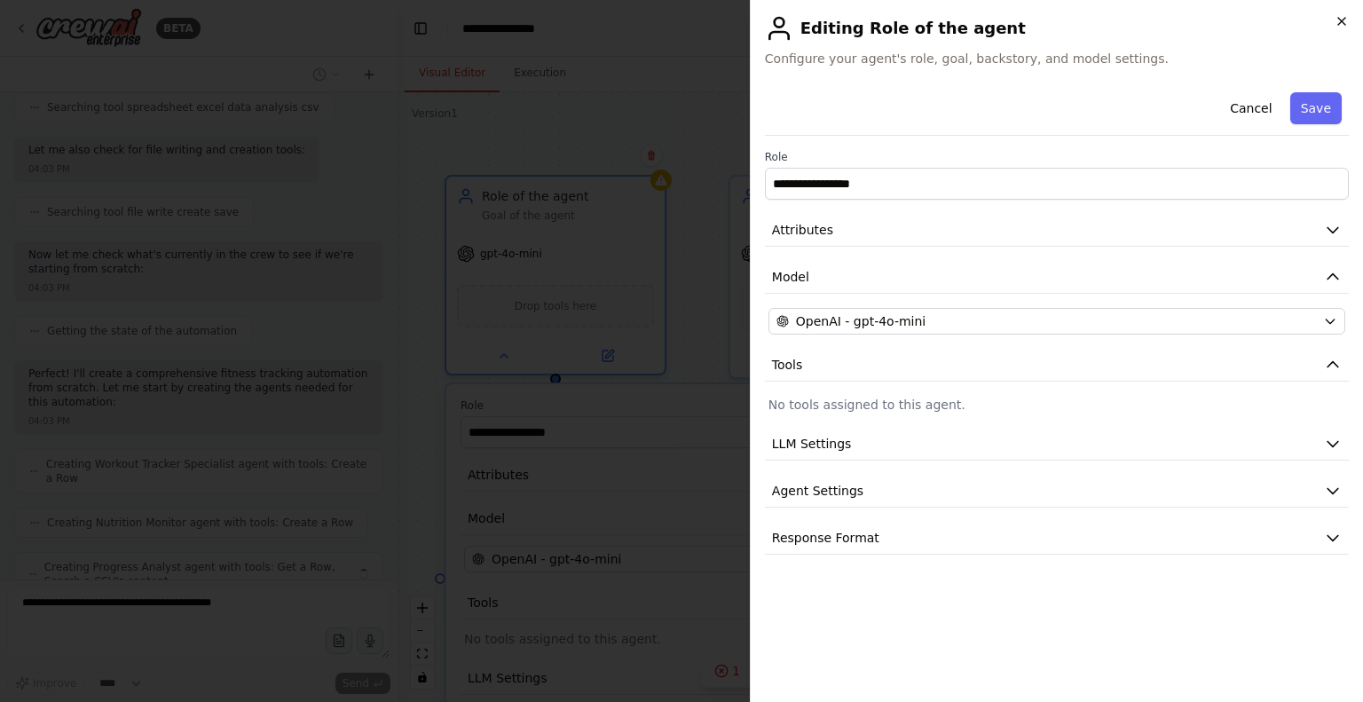
scroll to position [534, 0]
click at [1342, 19] on icon "button" at bounding box center [1342, 21] width 14 height 14
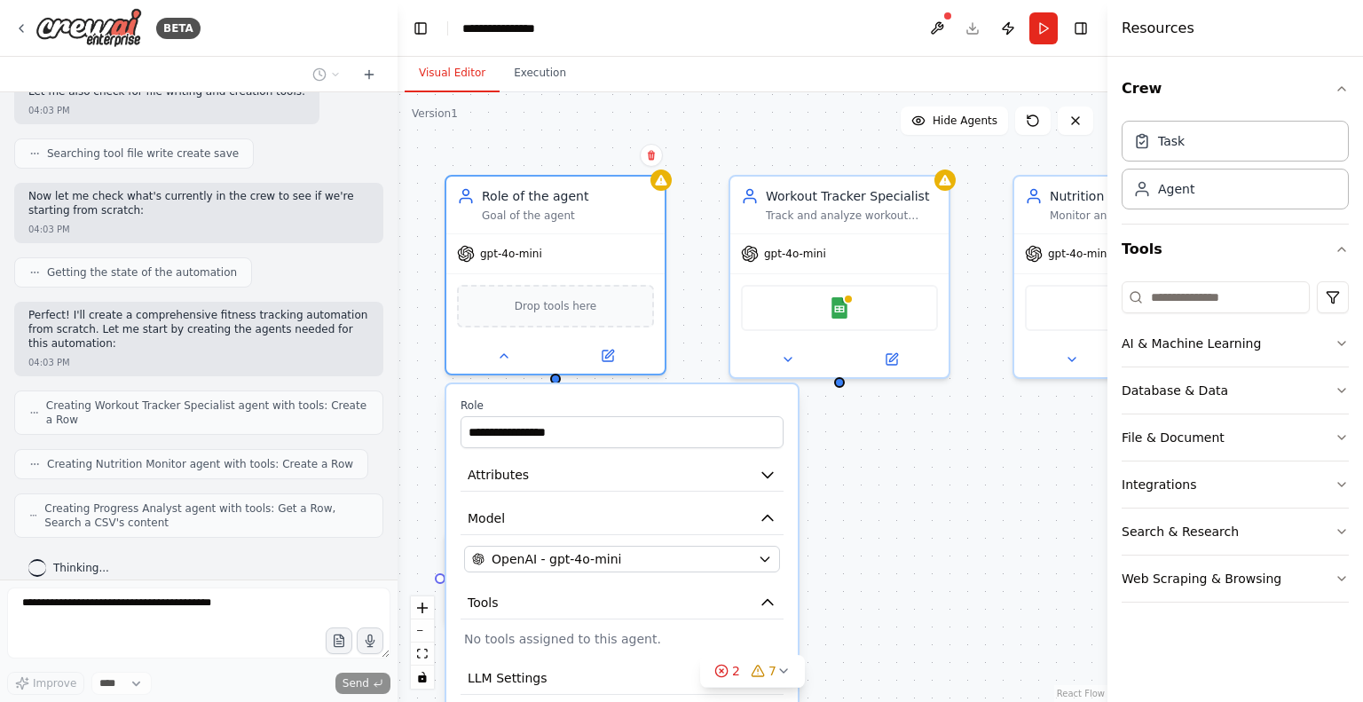
click at [925, 555] on div "**********" at bounding box center [753, 397] width 710 height 610
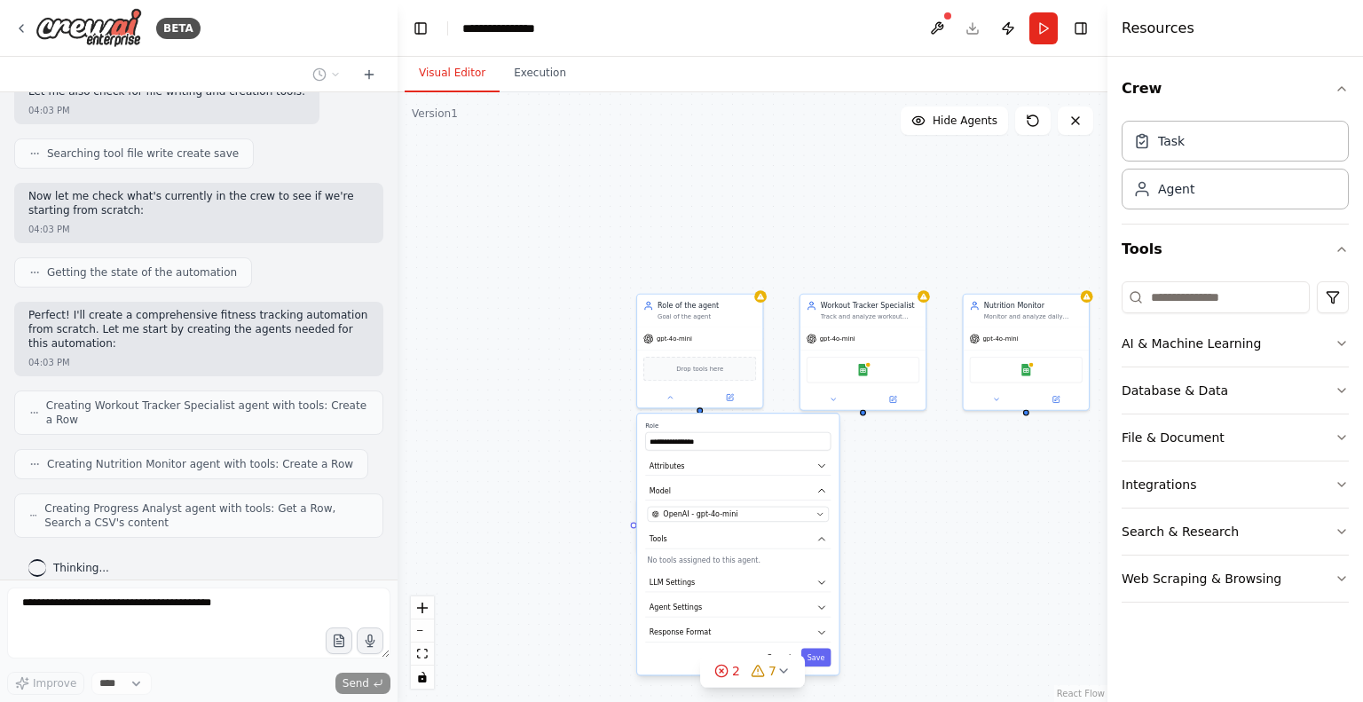
click at [881, 572] on div "**********" at bounding box center [753, 397] width 710 height 610
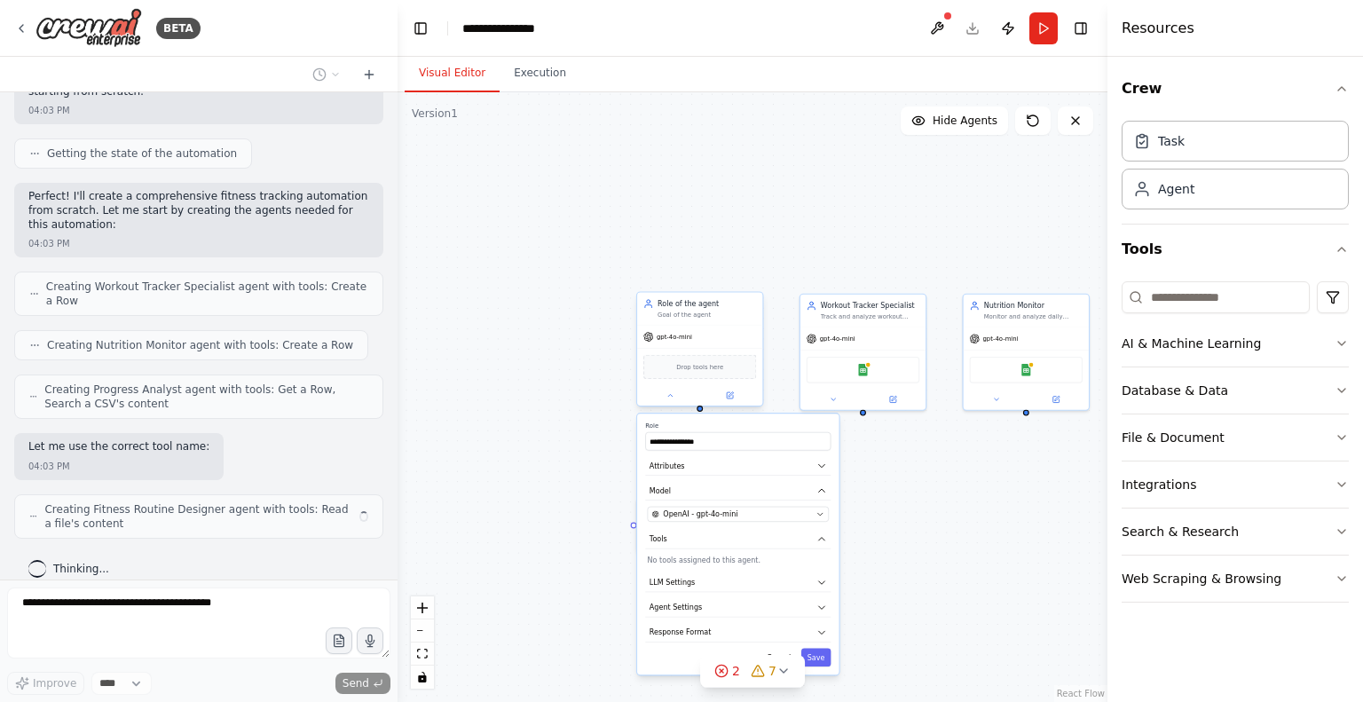
click at [707, 363] on span "Drop tools here" at bounding box center [699, 367] width 47 height 10
click at [714, 442] on input "**********" at bounding box center [737, 441] width 185 height 19
drag, startPoint x: 714, startPoint y: 440, endPoint x: 600, endPoint y: 439, distance: 114.5
click at [600, 439] on div "**********" at bounding box center [753, 397] width 710 height 610
click at [730, 439] on input "**********" at bounding box center [737, 441] width 185 height 19
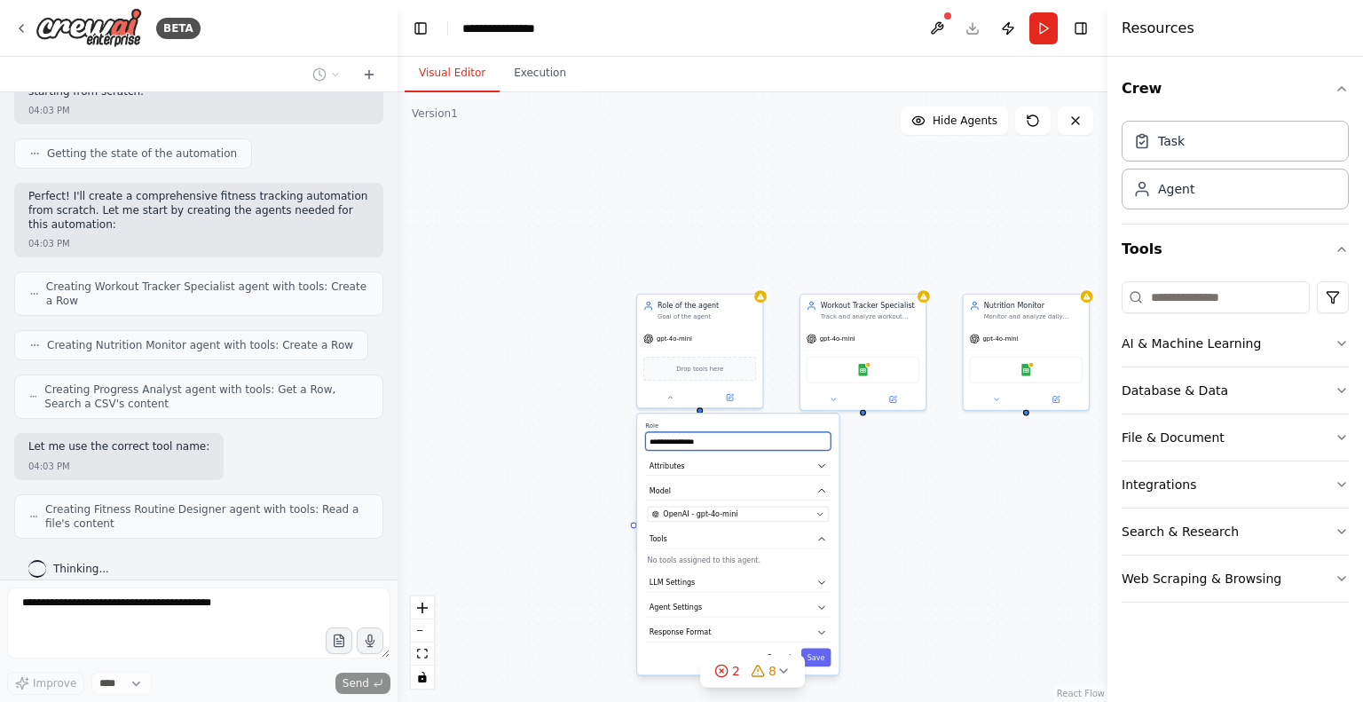
click at [730, 439] on input "**********" at bounding box center [737, 441] width 185 height 19
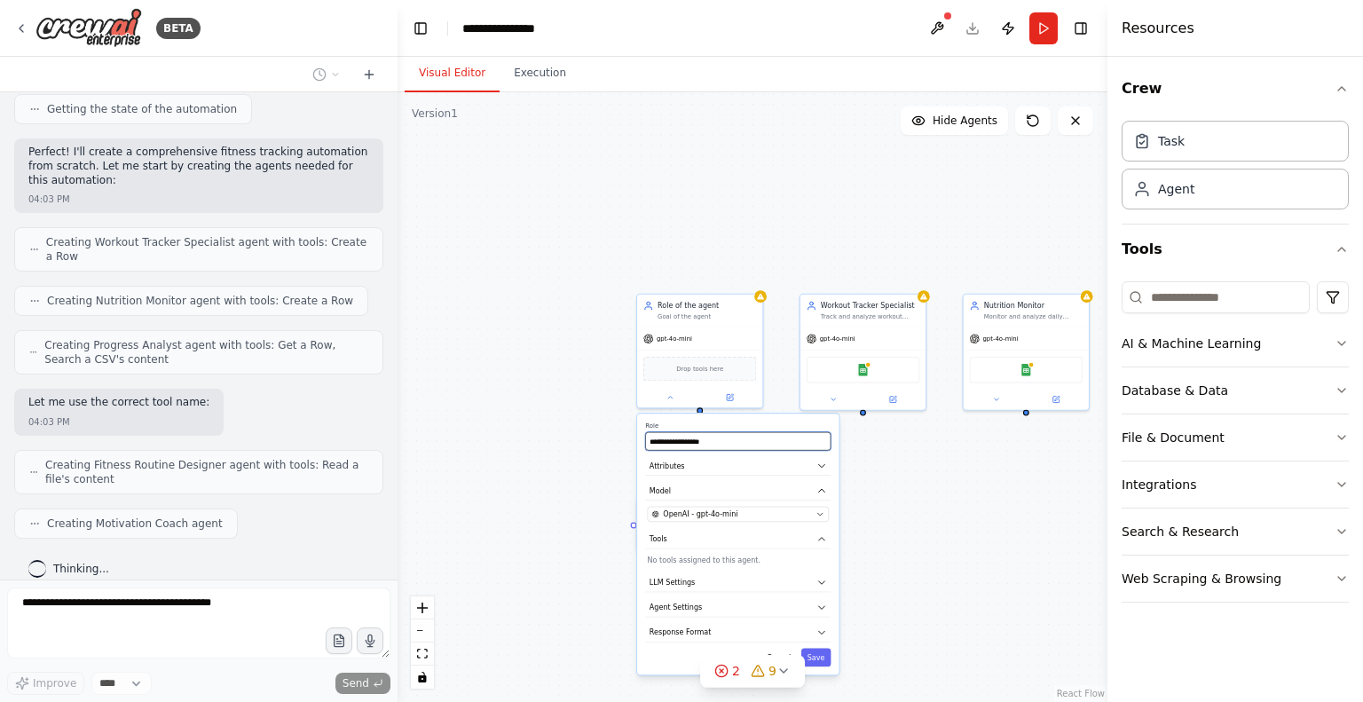
type input "**********"
click at [756, 335] on div "gpt-4o-mini" at bounding box center [699, 337] width 125 height 22
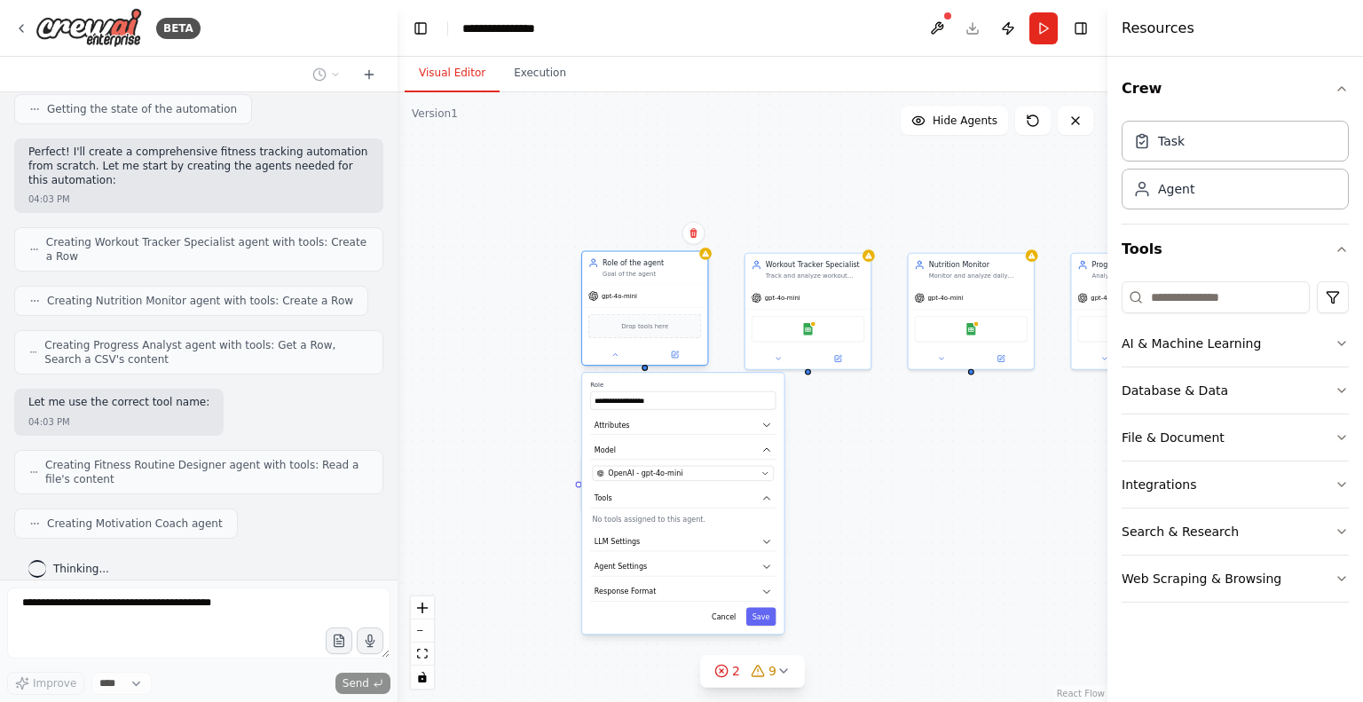
drag, startPoint x: 768, startPoint y: 348, endPoint x: 698, endPoint y: 323, distance: 74.4
click at [710, 307] on div "**********" at bounding box center [753, 397] width 710 height 610
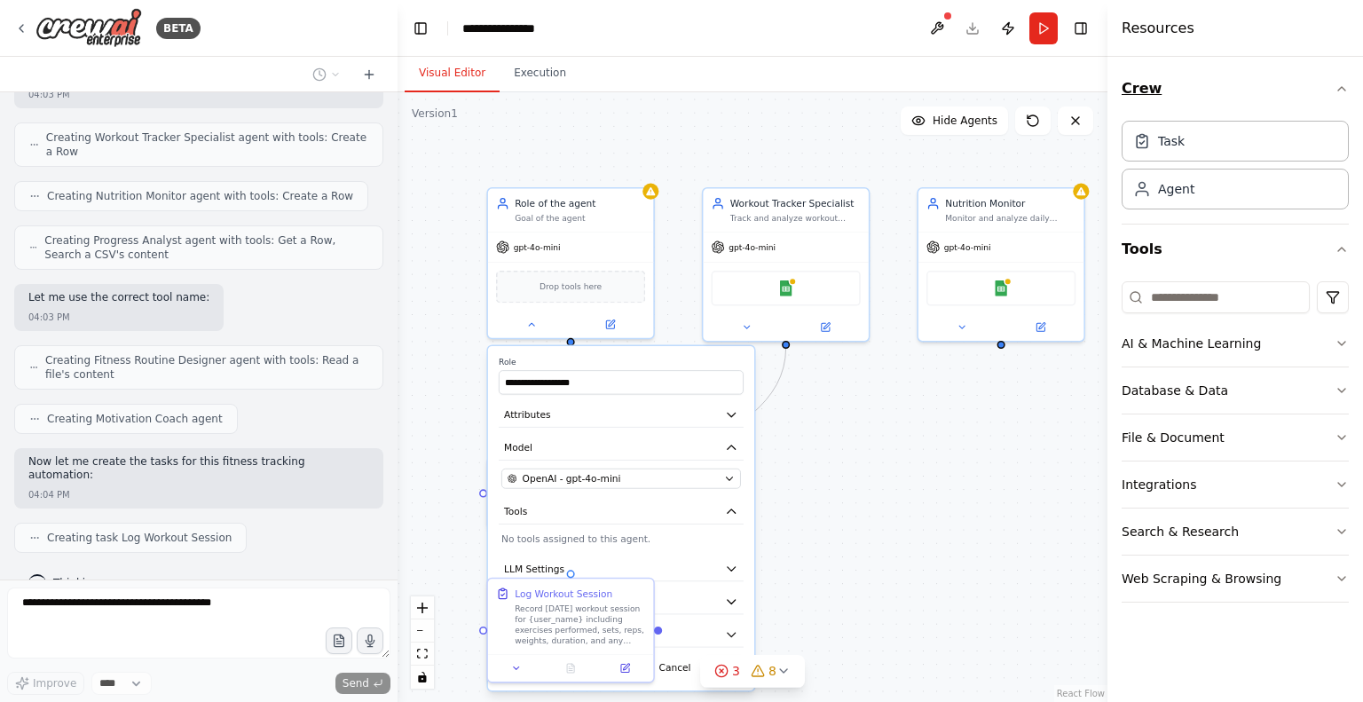
scroll to position [846, 0]
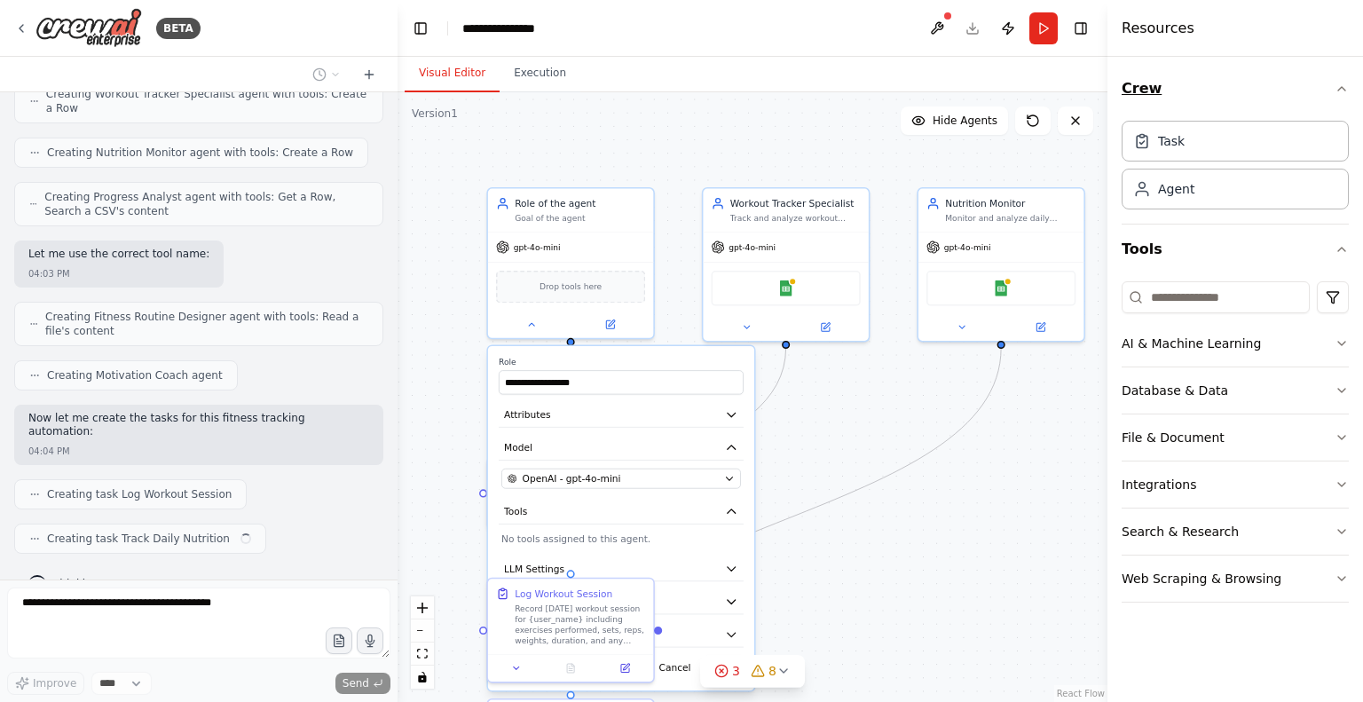
click at [1339, 86] on icon "button" at bounding box center [1342, 89] width 14 height 14
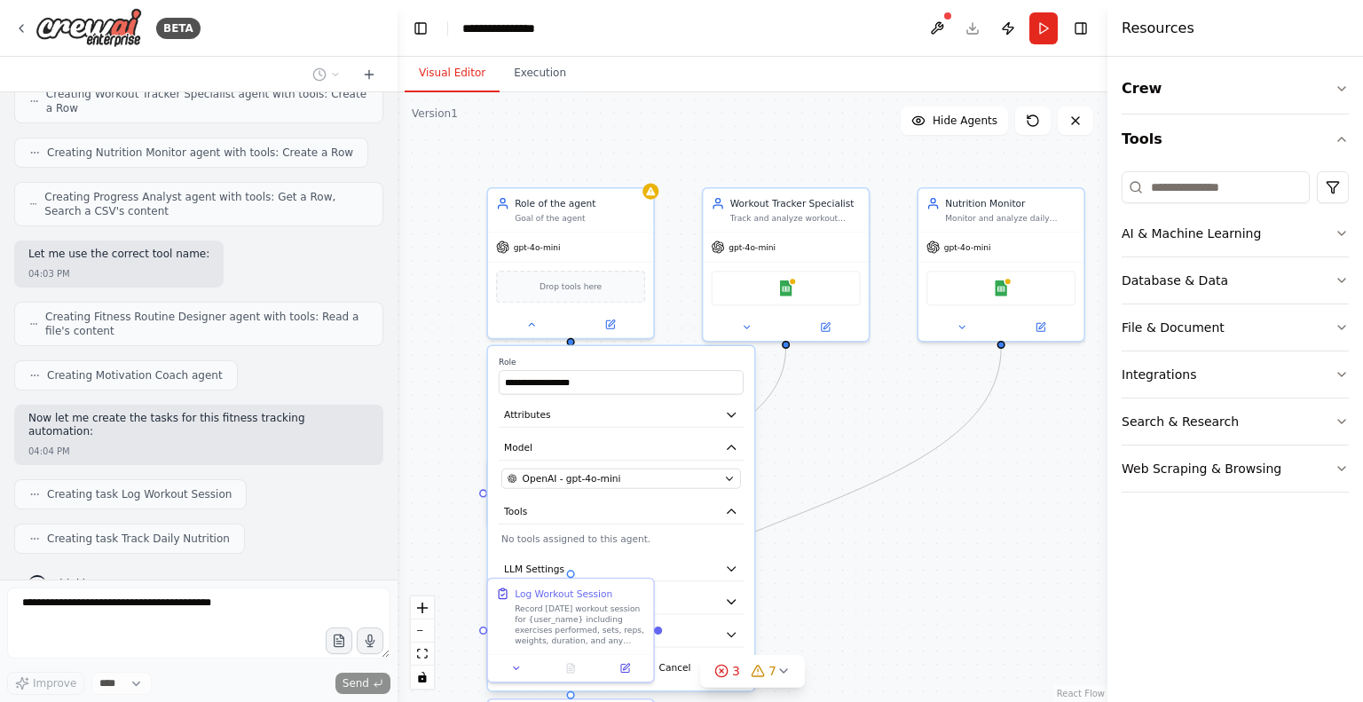
click at [825, 599] on div ".deletable-edge-delete-btn { width: 20px; height: 20px; border: 0px solid #ffff…" at bounding box center [753, 397] width 710 height 610
click at [785, 357] on circle "Edge from 28192d22-1639-4fb6-ab7a-8a433e8a94c0 to cec5a91a-d534-418f-9954-822d6…" at bounding box center [785, 354] width 13 height 13
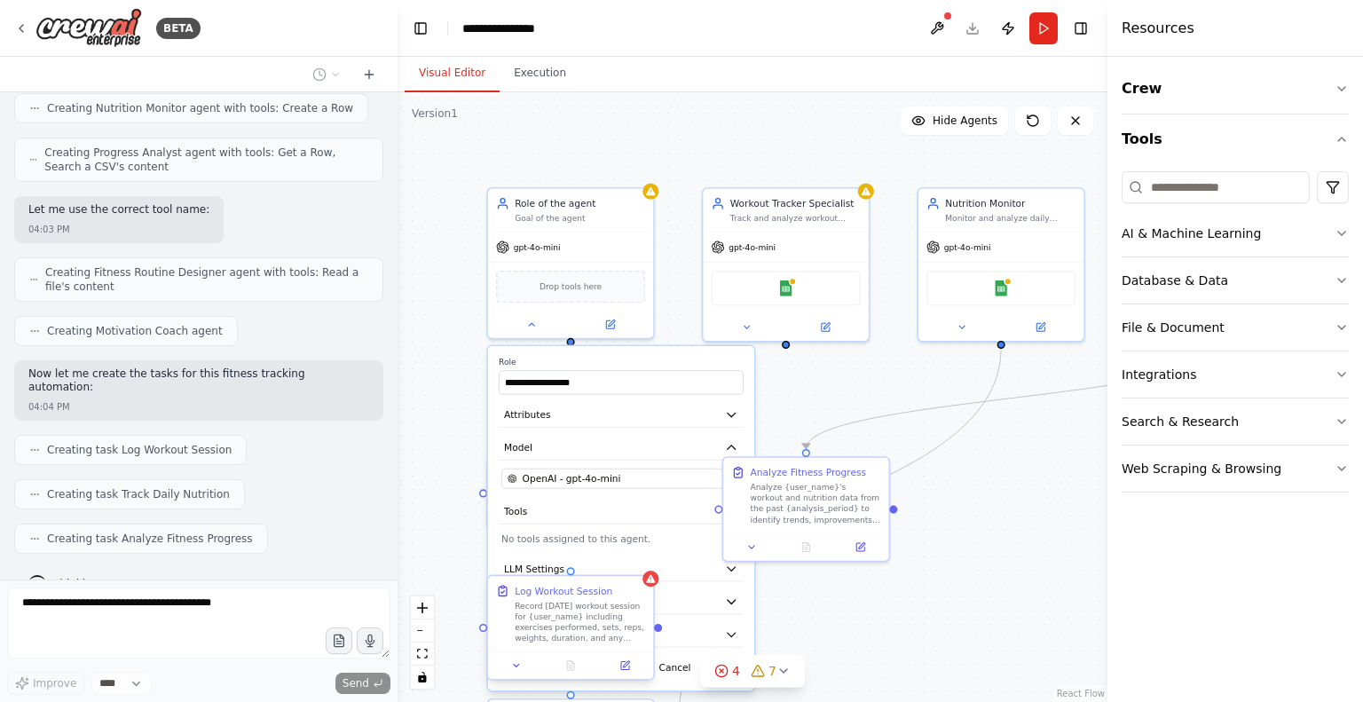
click at [562, 610] on div "Record [DATE] workout session for {user_name} including exercises performed, se…" at bounding box center [580, 621] width 130 height 43
drag, startPoint x: 802, startPoint y: 450, endPoint x: 622, endPoint y: 573, distance: 218.4
click at [622, 573] on div "**********" at bounding box center [689, 351] width 538 height 462
click at [566, 569] on button "LLM Settings" at bounding box center [621, 568] width 245 height 25
click at [568, 586] on div "**********" at bounding box center [621, 518] width 266 height 344
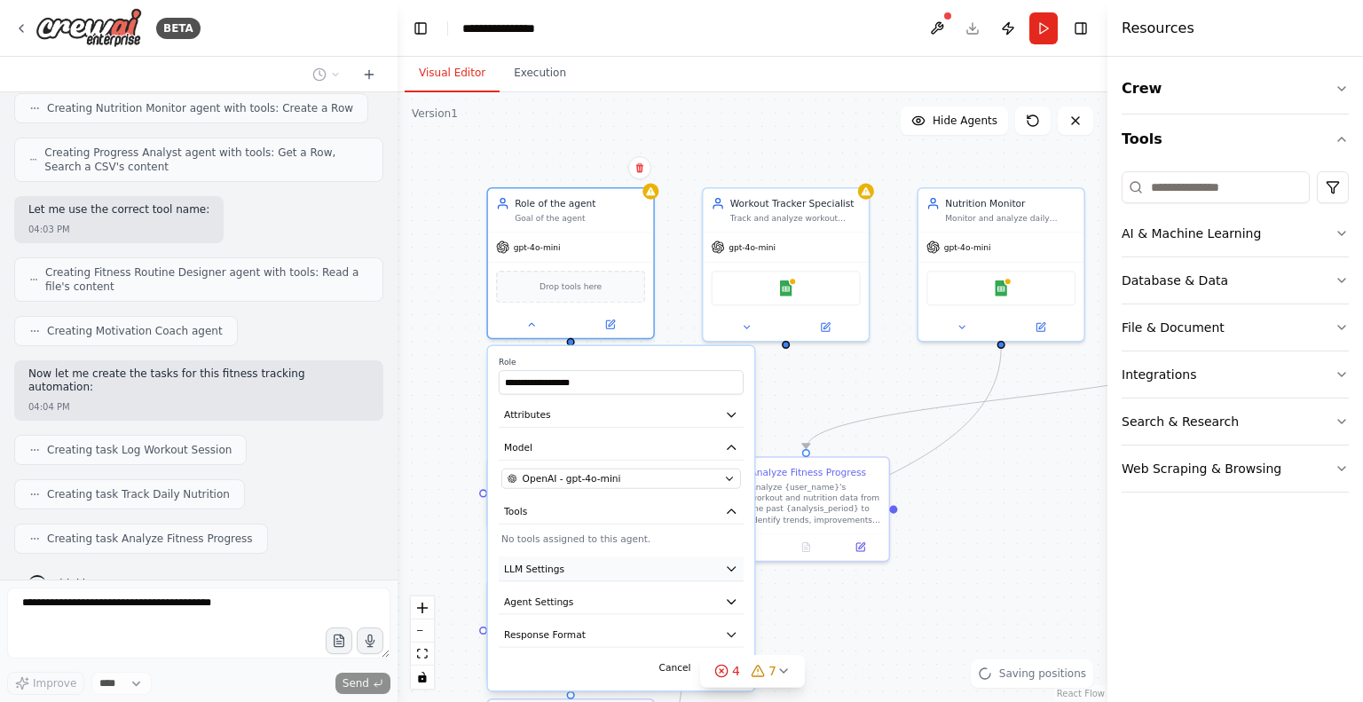
click at [581, 567] on button "LLM Settings" at bounding box center [621, 568] width 245 height 25
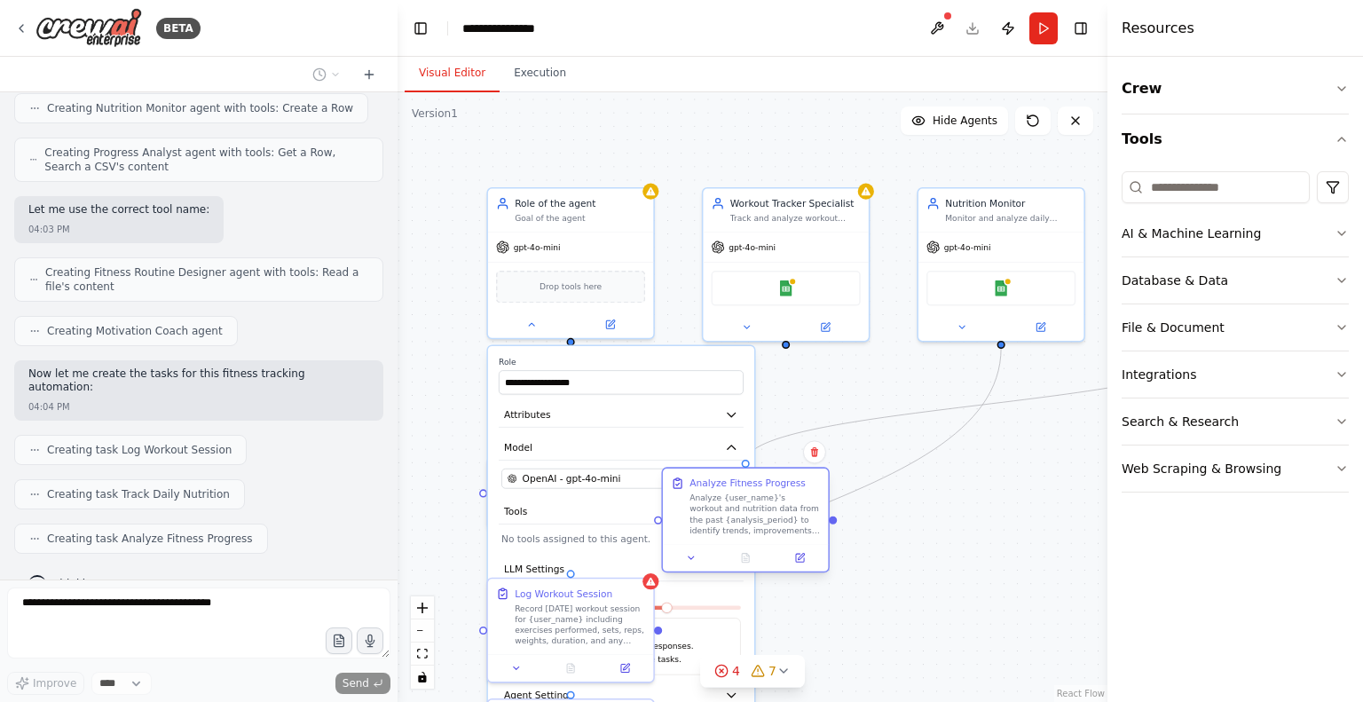
drag, startPoint x: 809, startPoint y: 454, endPoint x: 671, endPoint y: 496, distance: 144.6
click at [671, 496] on div "Analyze Fitness Progress Analyze {user_name}'s workout and nutrition data from …" at bounding box center [745, 506] width 165 height 75
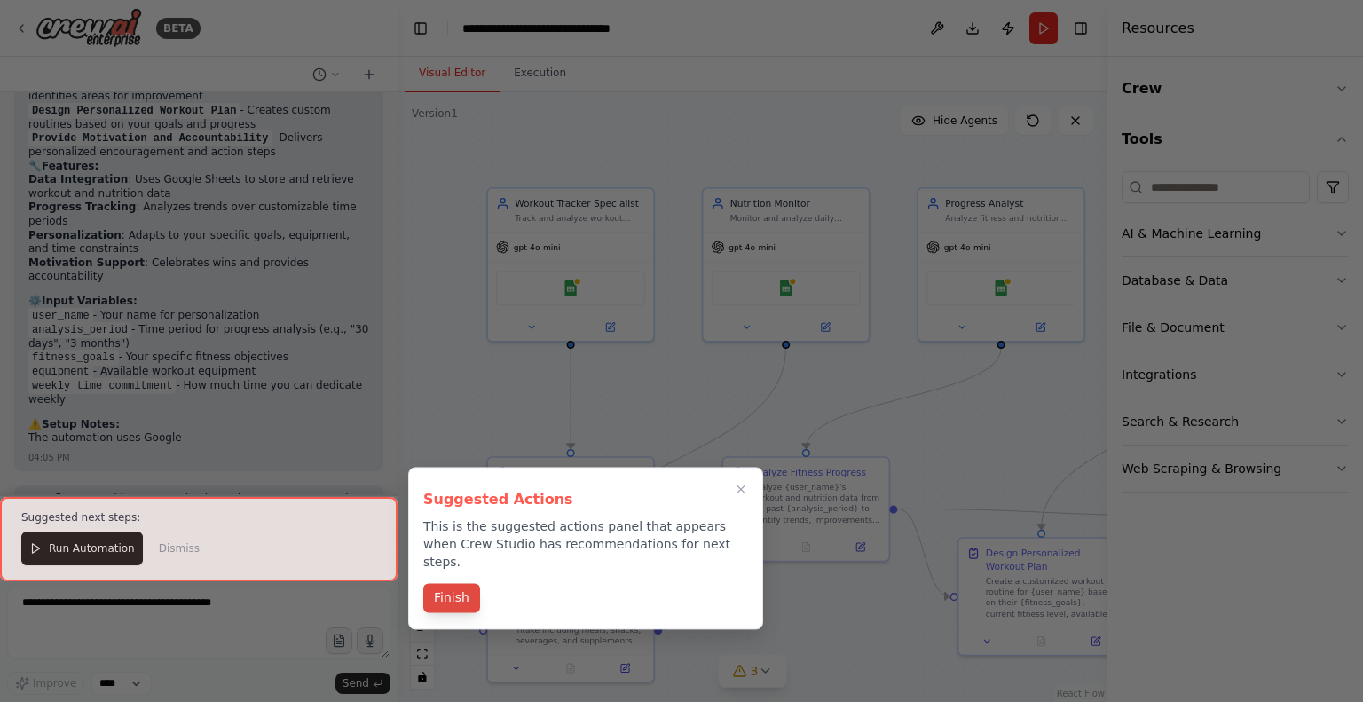
click at [454, 583] on button "Finish" at bounding box center [451, 597] width 57 height 29
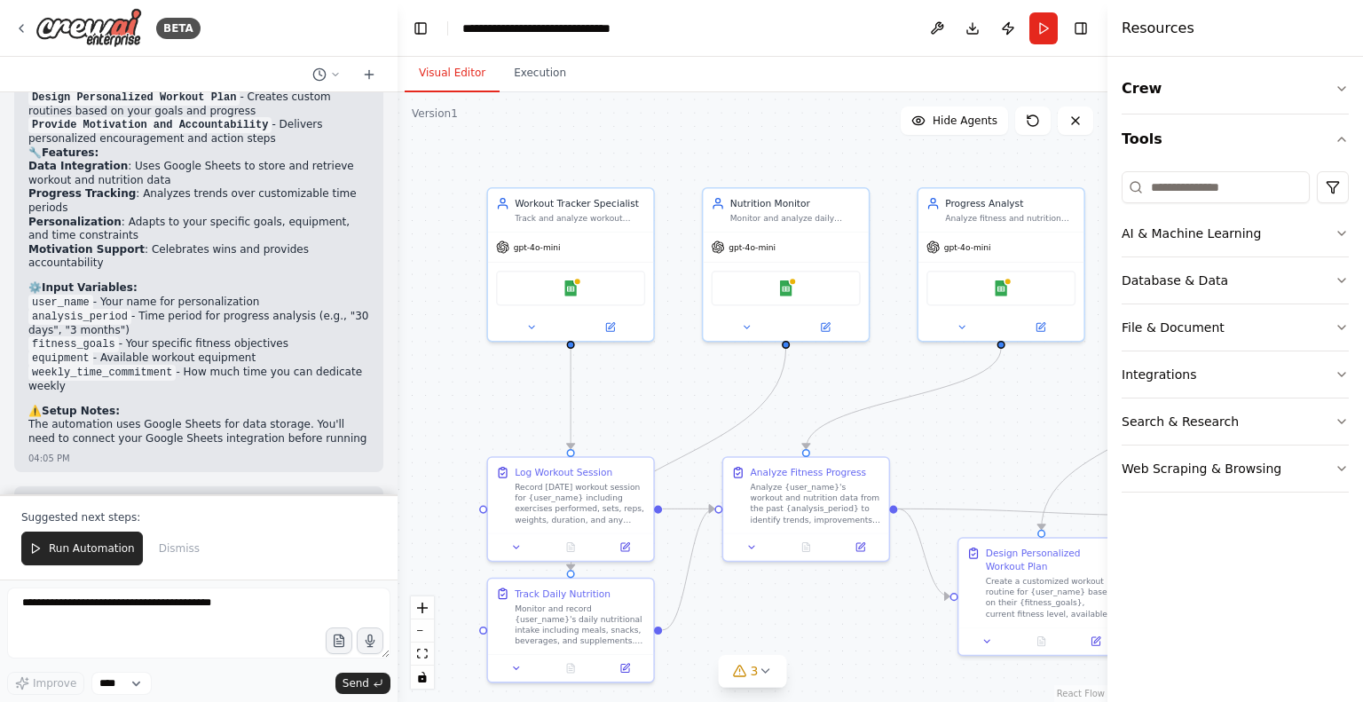
scroll to position [2721, 0]
